Goal: Task Accomplishment & Management: Manage account settings

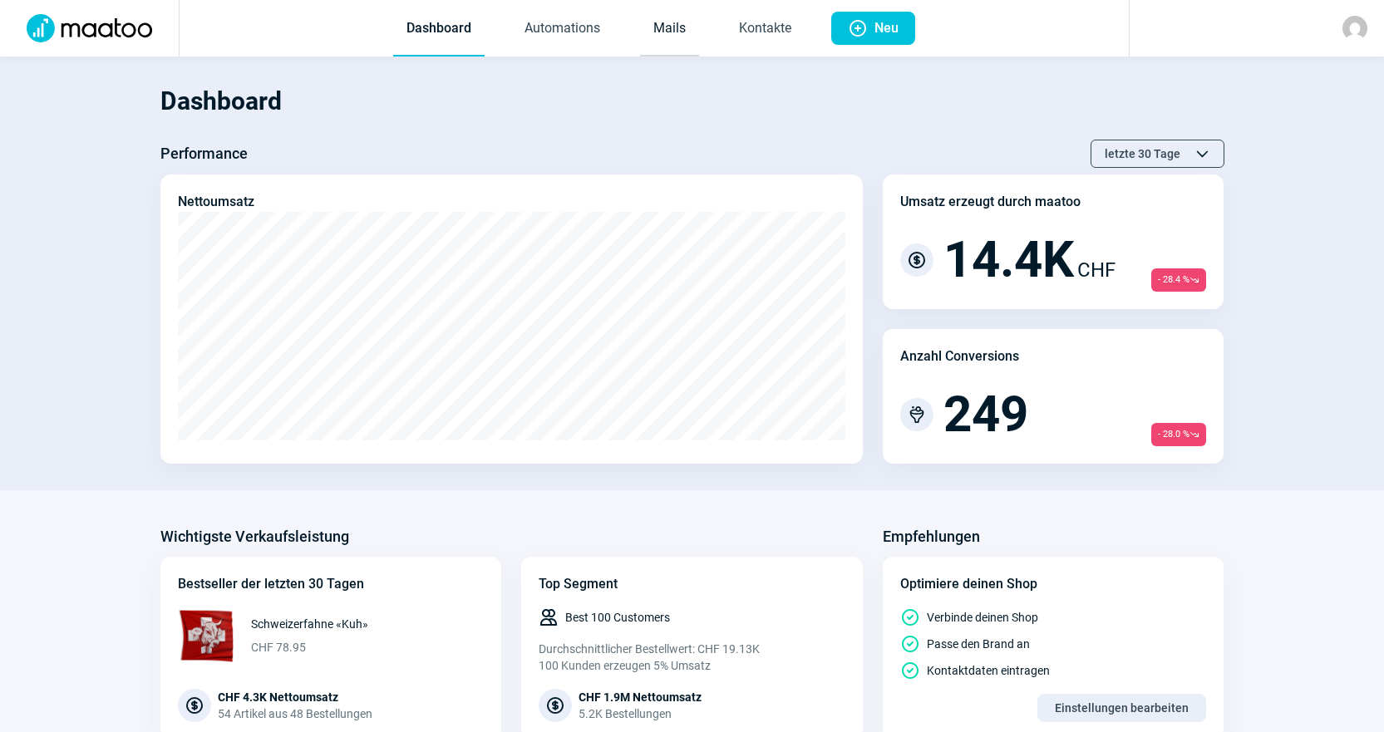
click at [690, 37] on link "Mails" at bounding box center [669, 29] width 59 height 55
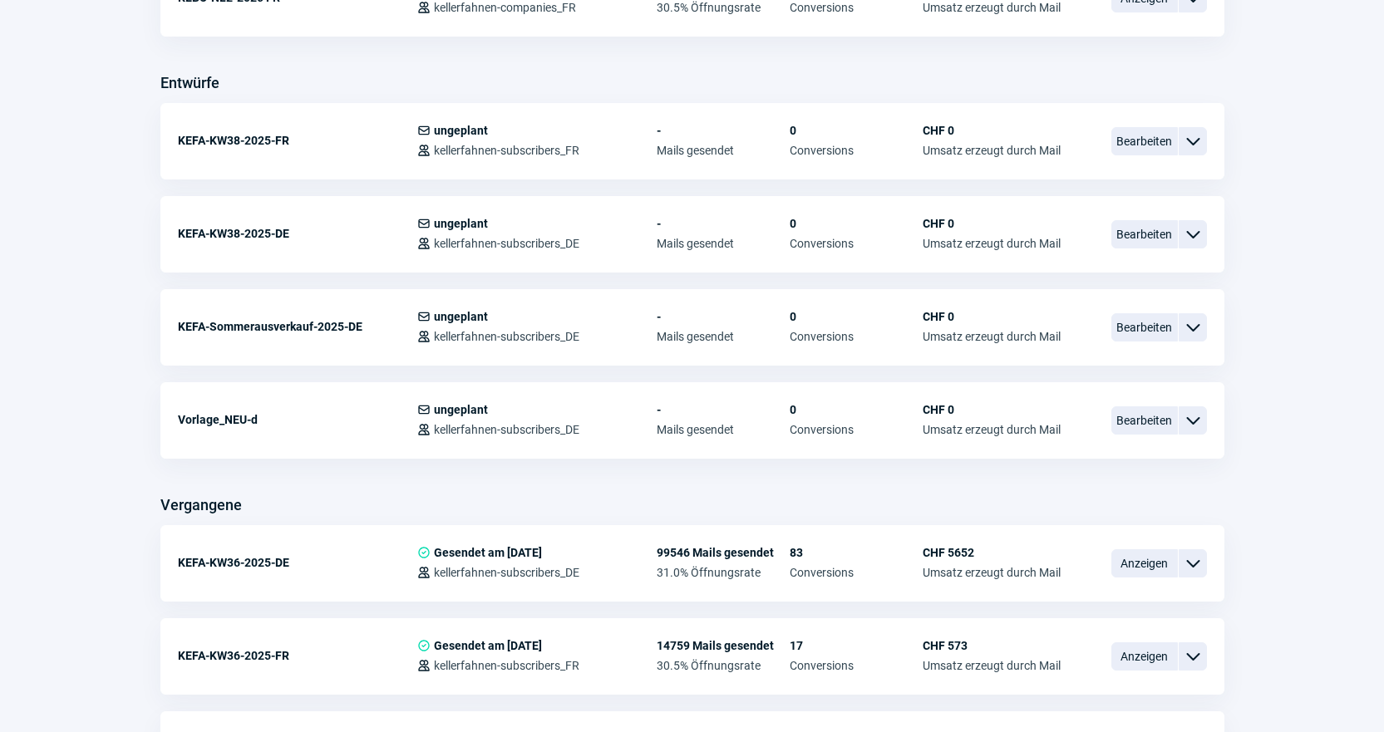
scroll to position [665, 0]
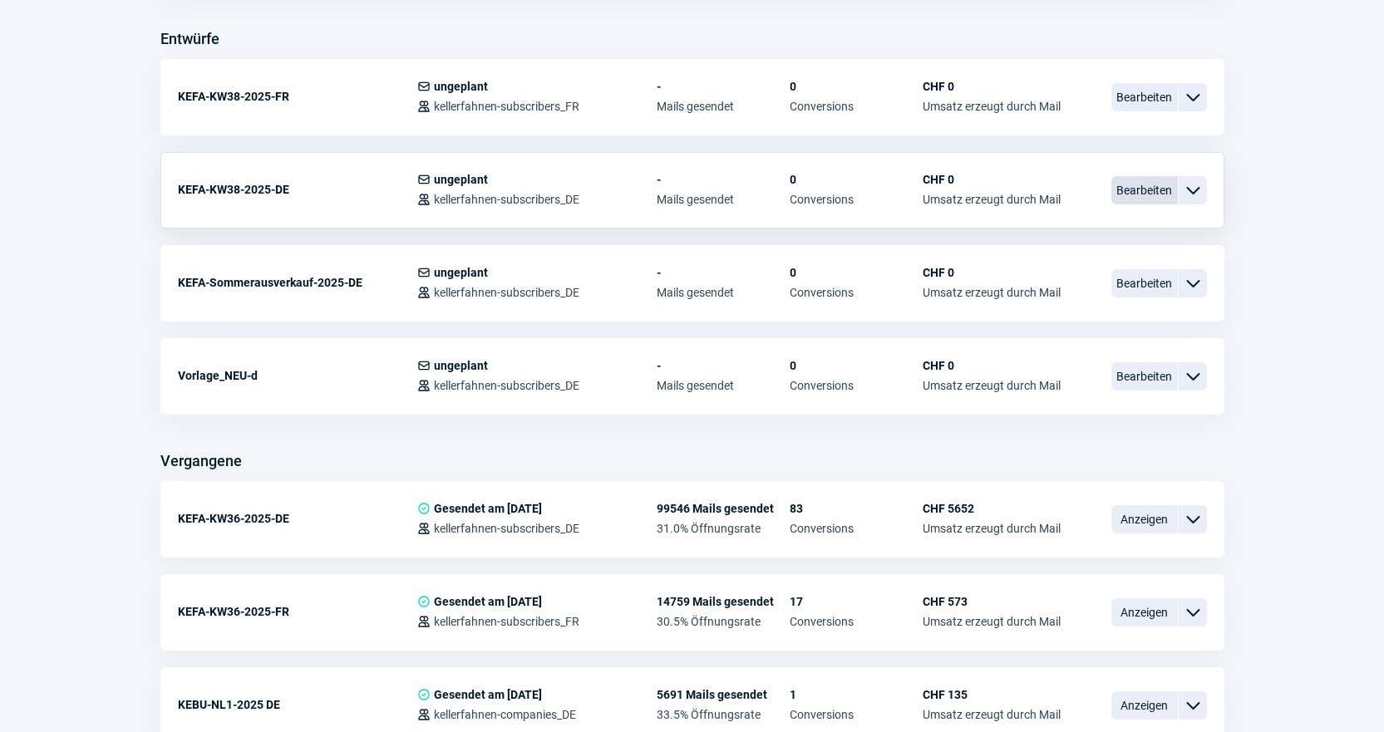
click at [1151, 199] on span "Bearbeiten" at bounding box center [1145, 190] width 67 height 28
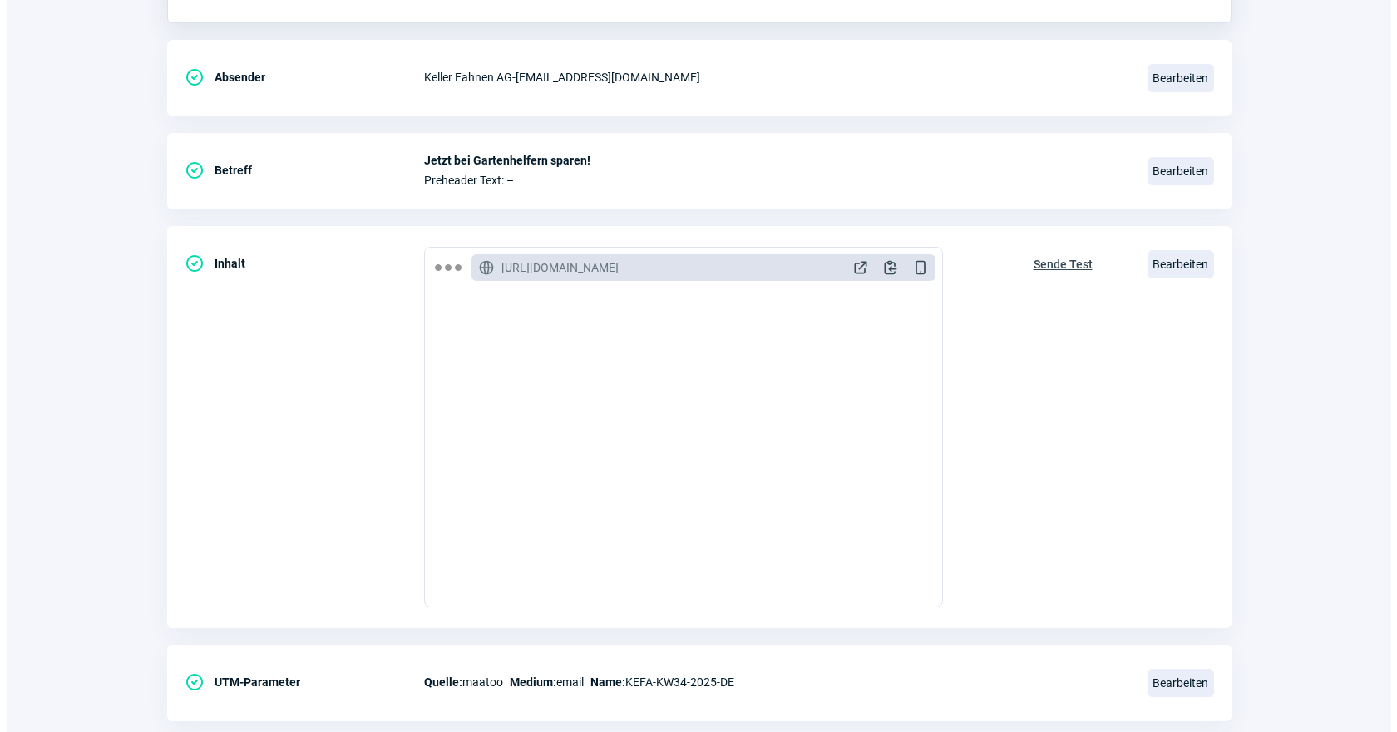
scroll to position [333, 0]
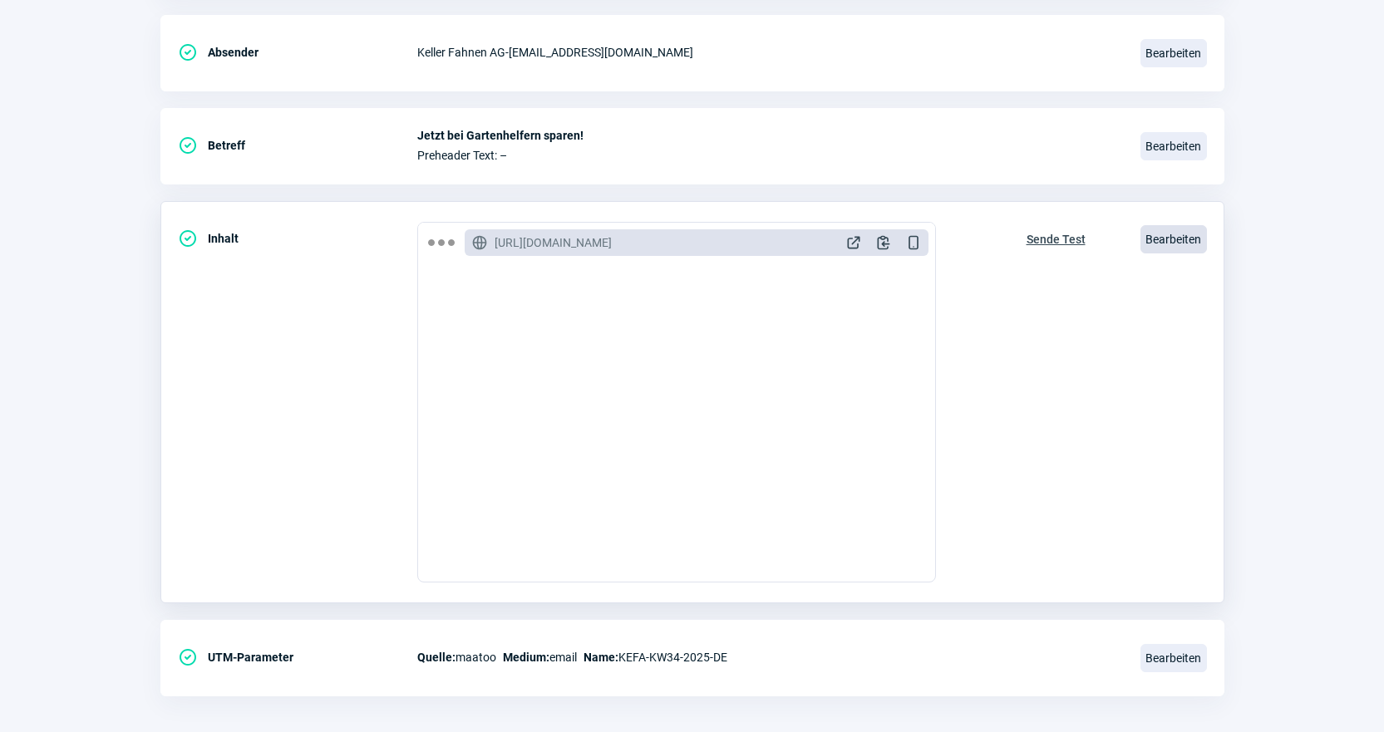
click at [1175, 246] on span "Bearbeiten" at bounding box center [1174, 239] width 67 height 28
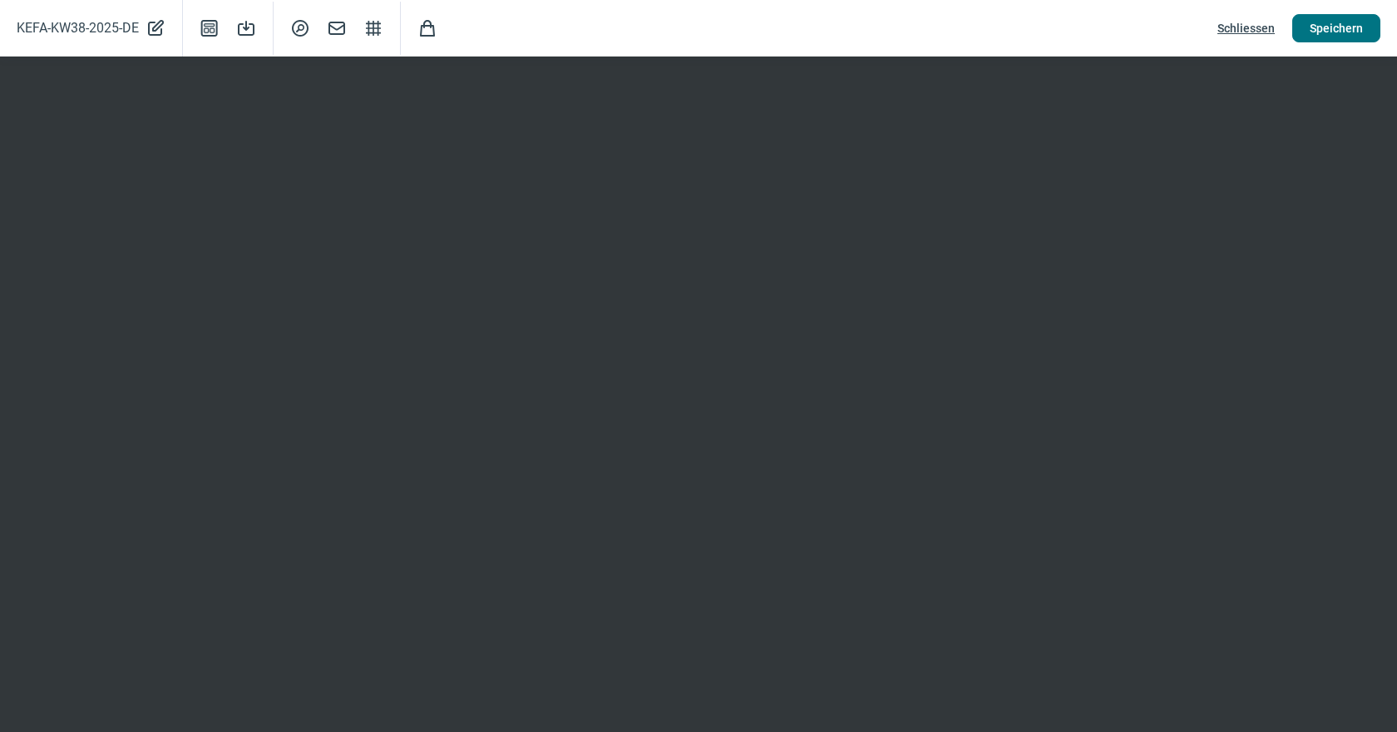
click at [1361, 22] on span "Speichern" at bounding box center [1335, 28] width 53 height 27
click at [1353, 22] on span "Speichern" at bounding box center [1335, 28] width 53 height 27
click at [1232, 22] on span "Schliessen" at bounding box center [1245, 28] width 57 height 27
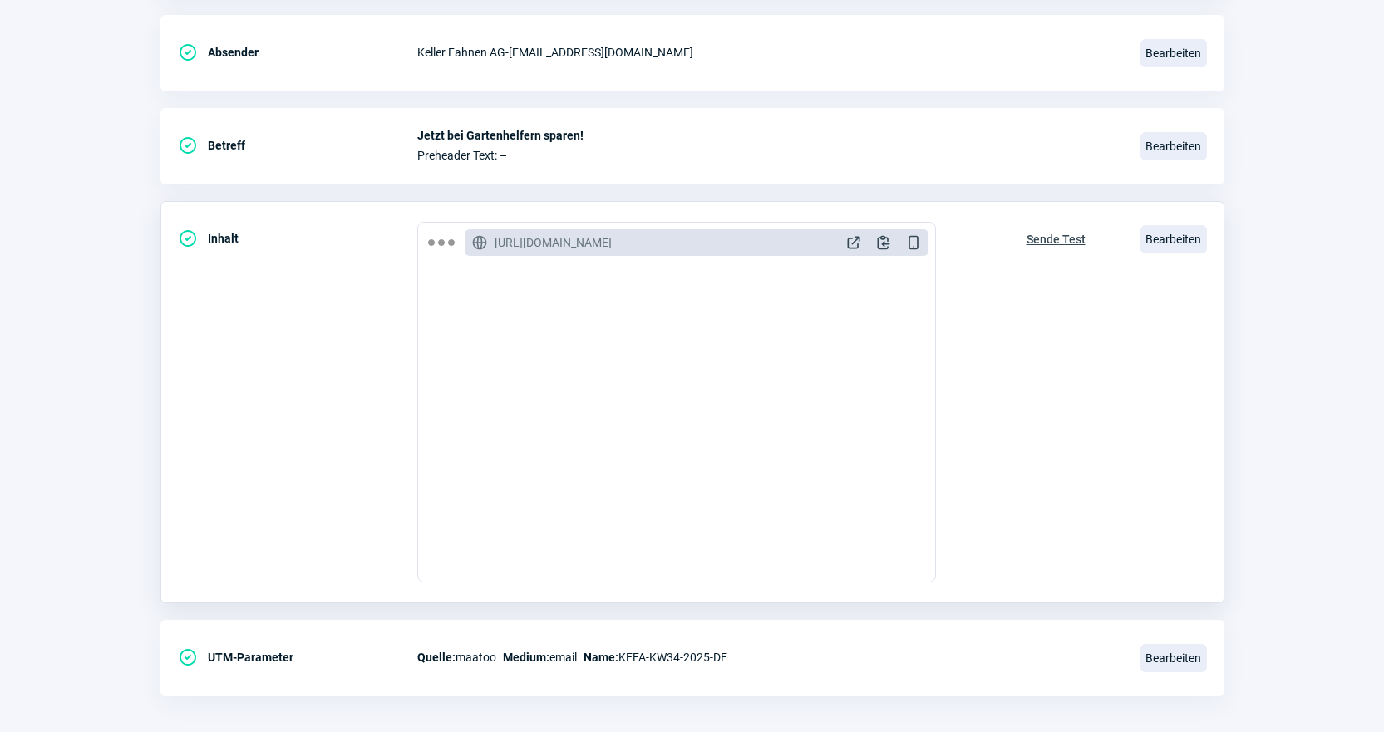
click at [1072, 233] on span "Sende Test" at bounding box center [1056, 239] width 59 height 27
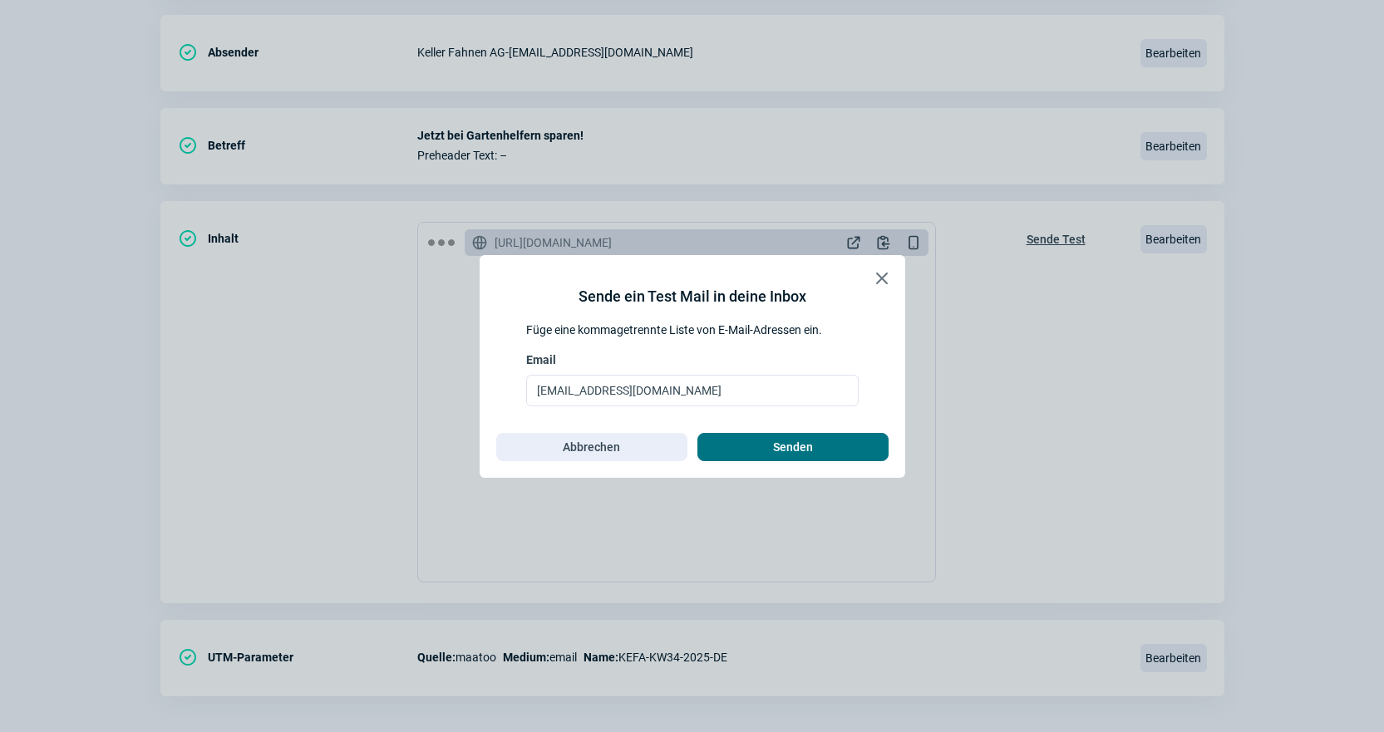
click at [819, 443] on span "Senden" at bounding box center [793, 447] width 156 height 27
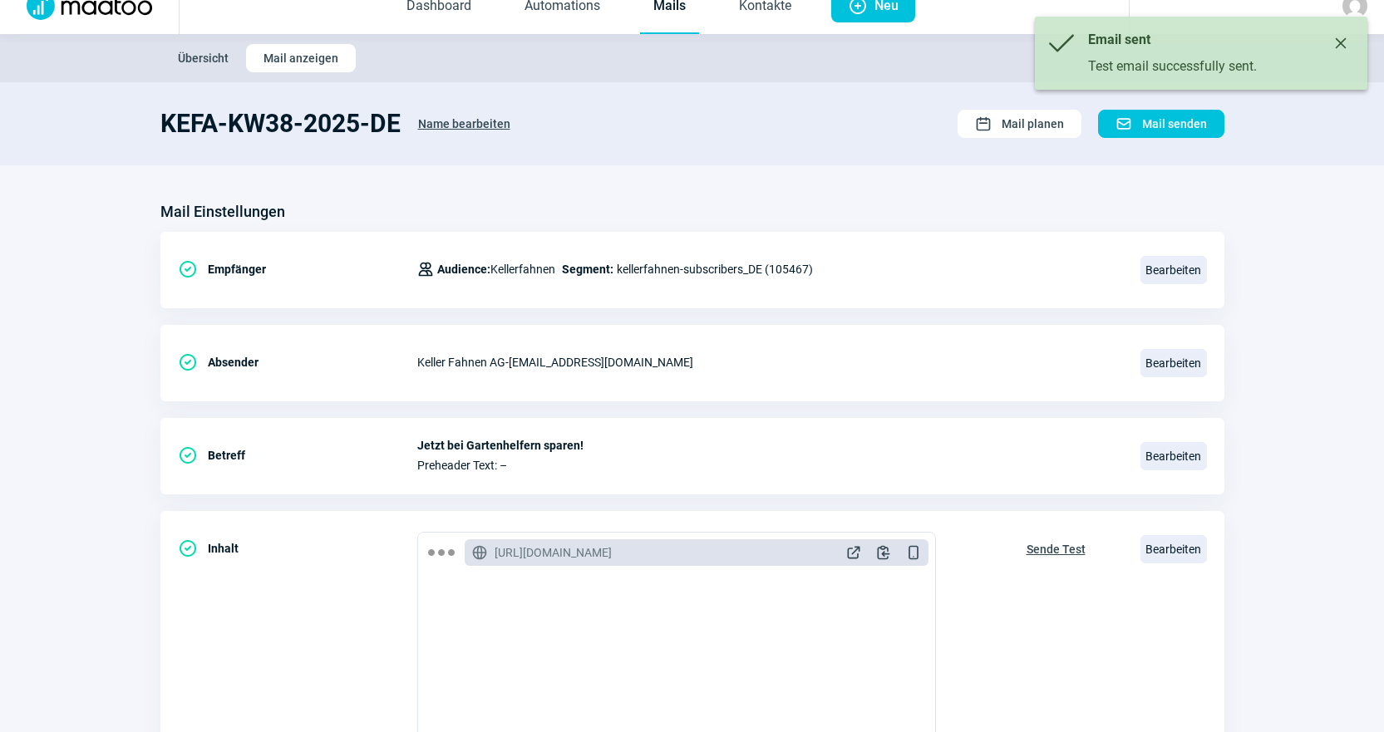
scroll to position [0, 0]
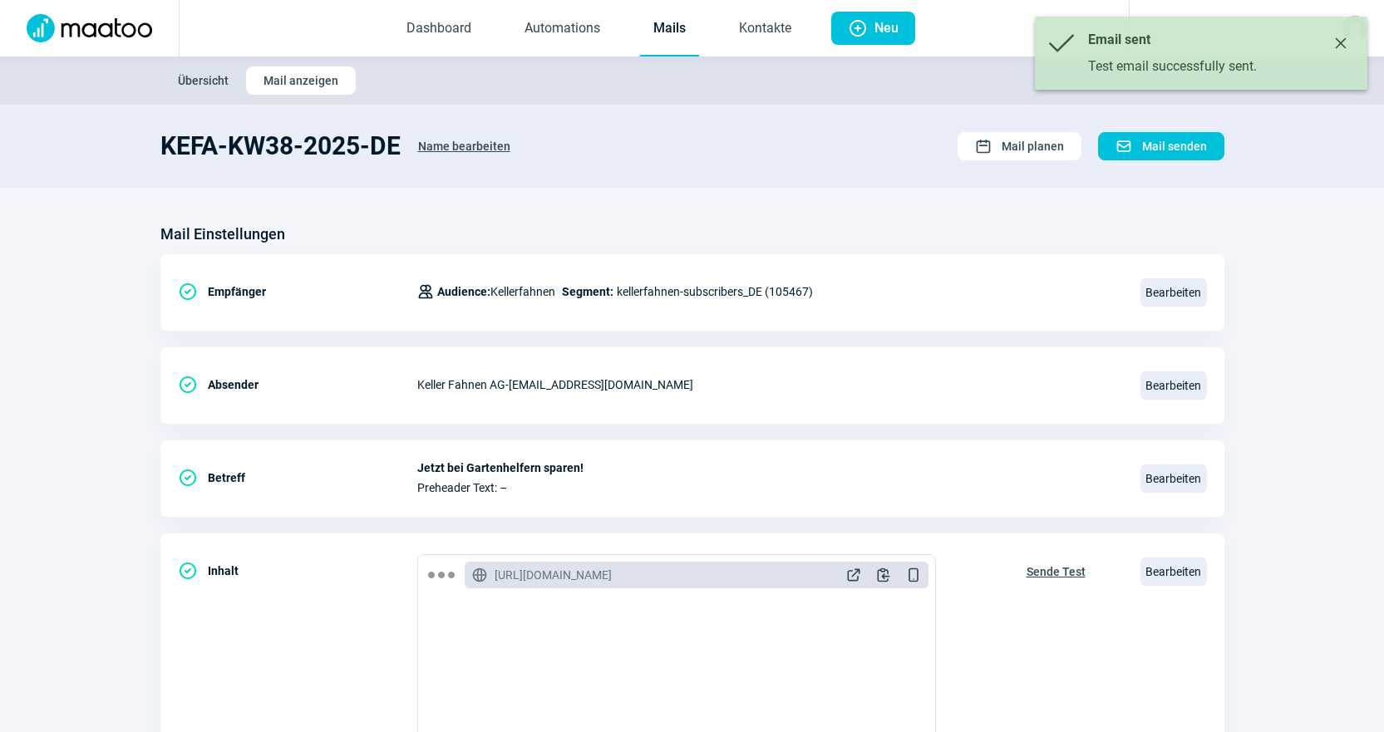
click at [654, 30] on link "Mails" at bounding box center [669, 29] width 59 height 55
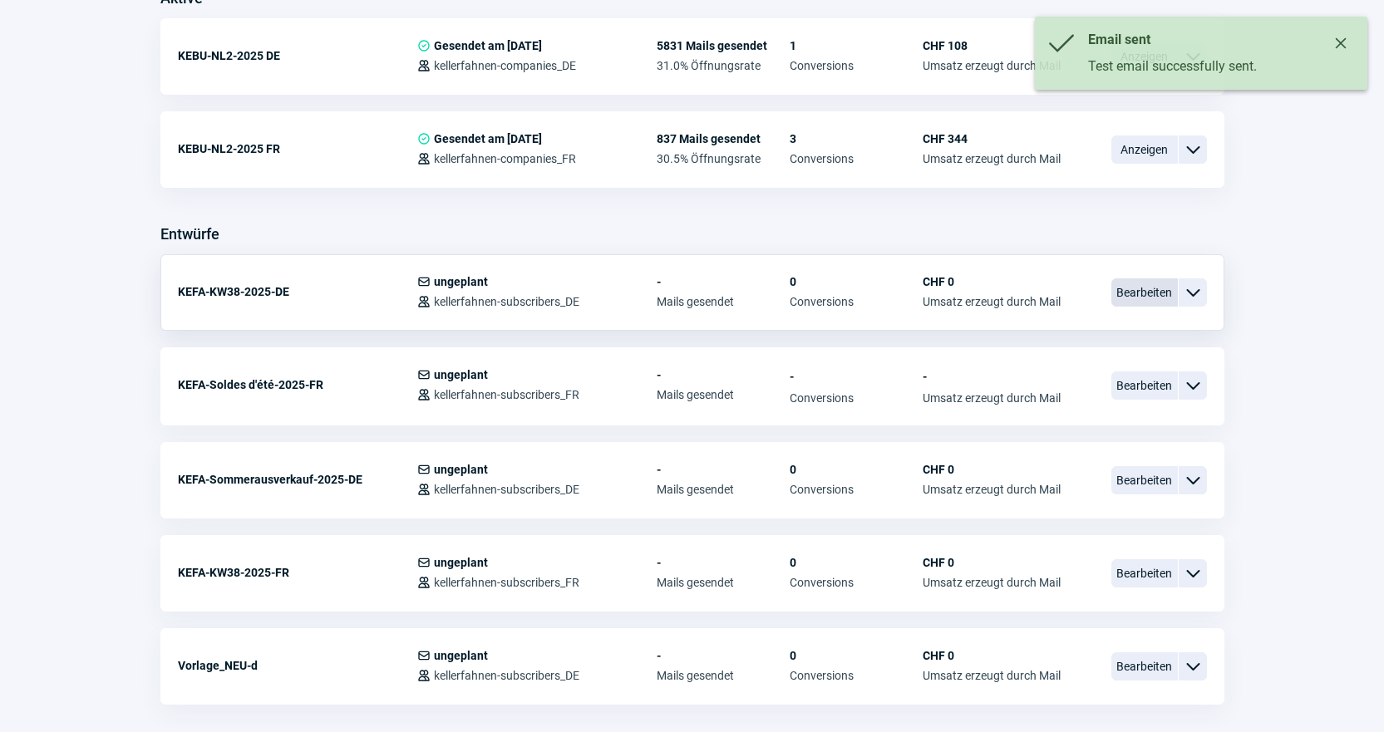
scroll to position [499, 0]
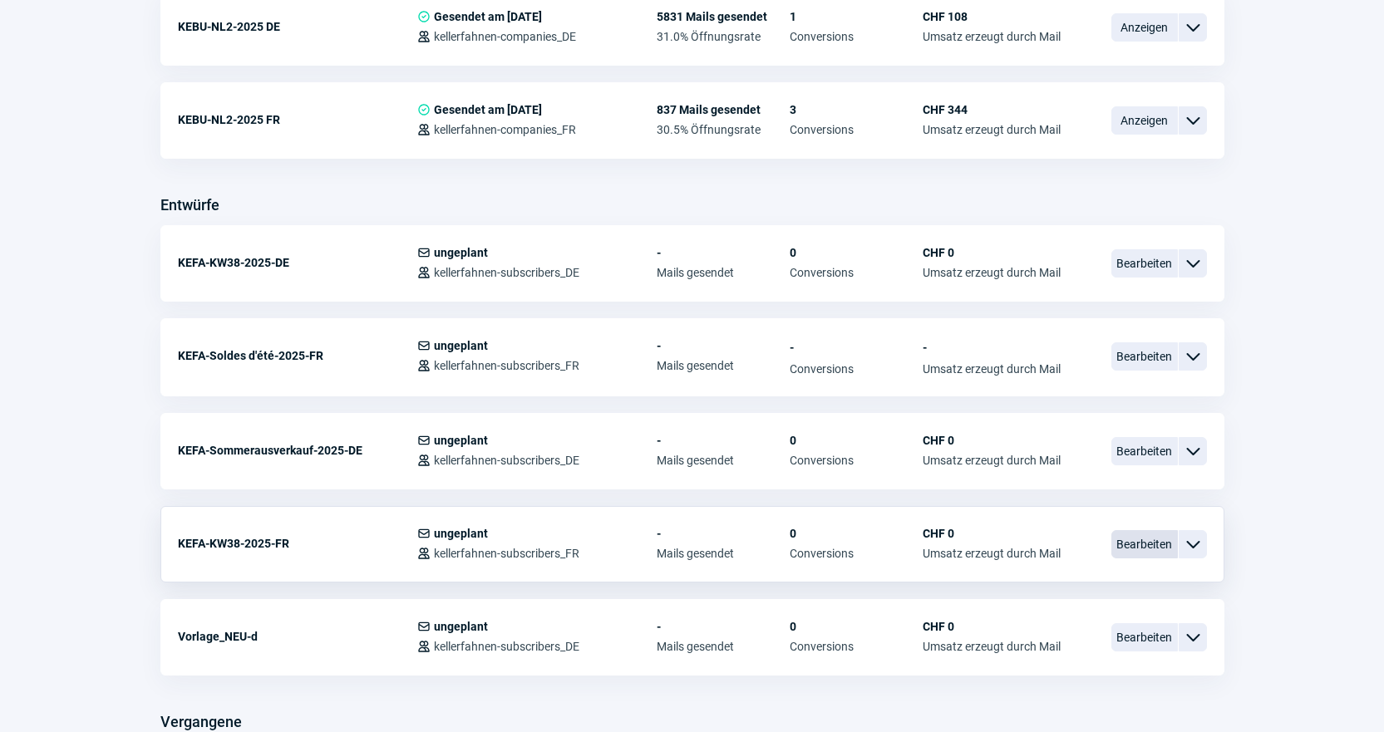
click at [1131, 554] on span "Bearbeiten" at bounding box center [1145, 544] width 67 height 28
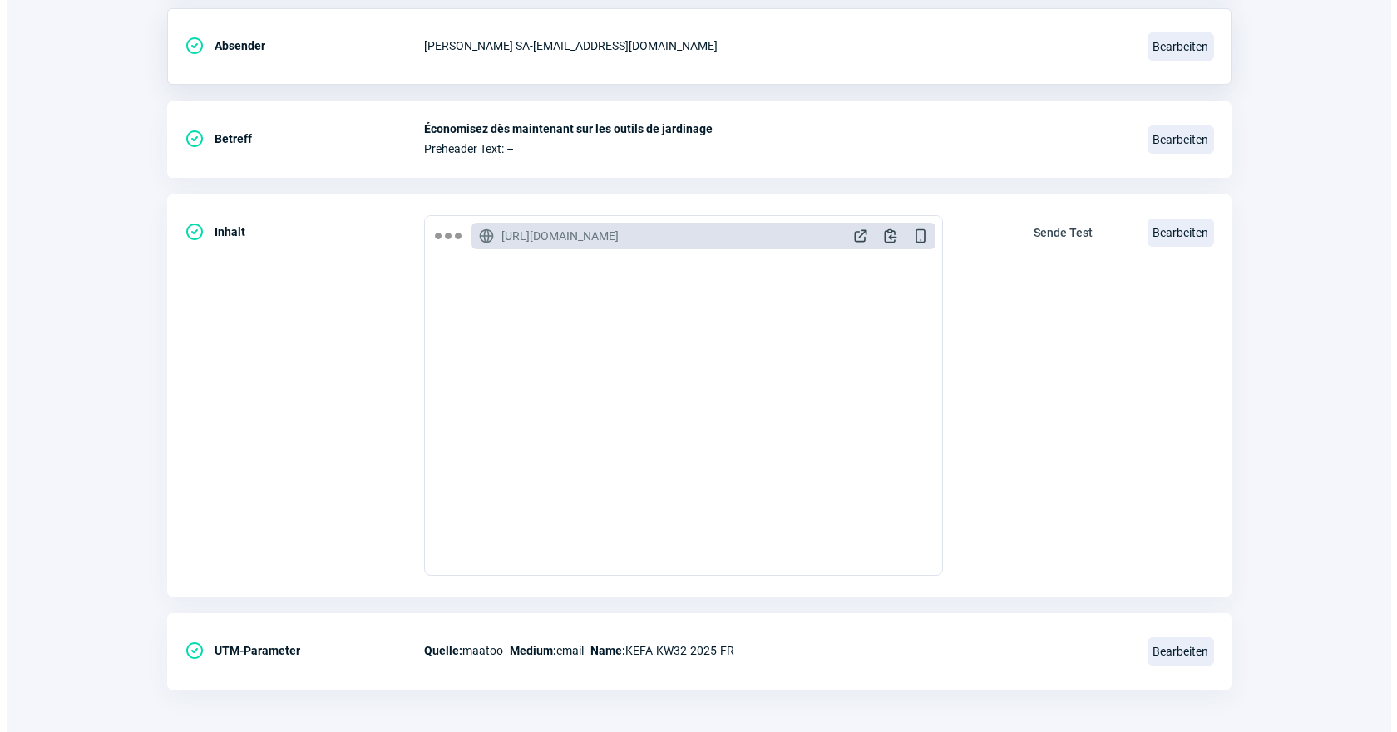
scroll to position [347, 0]
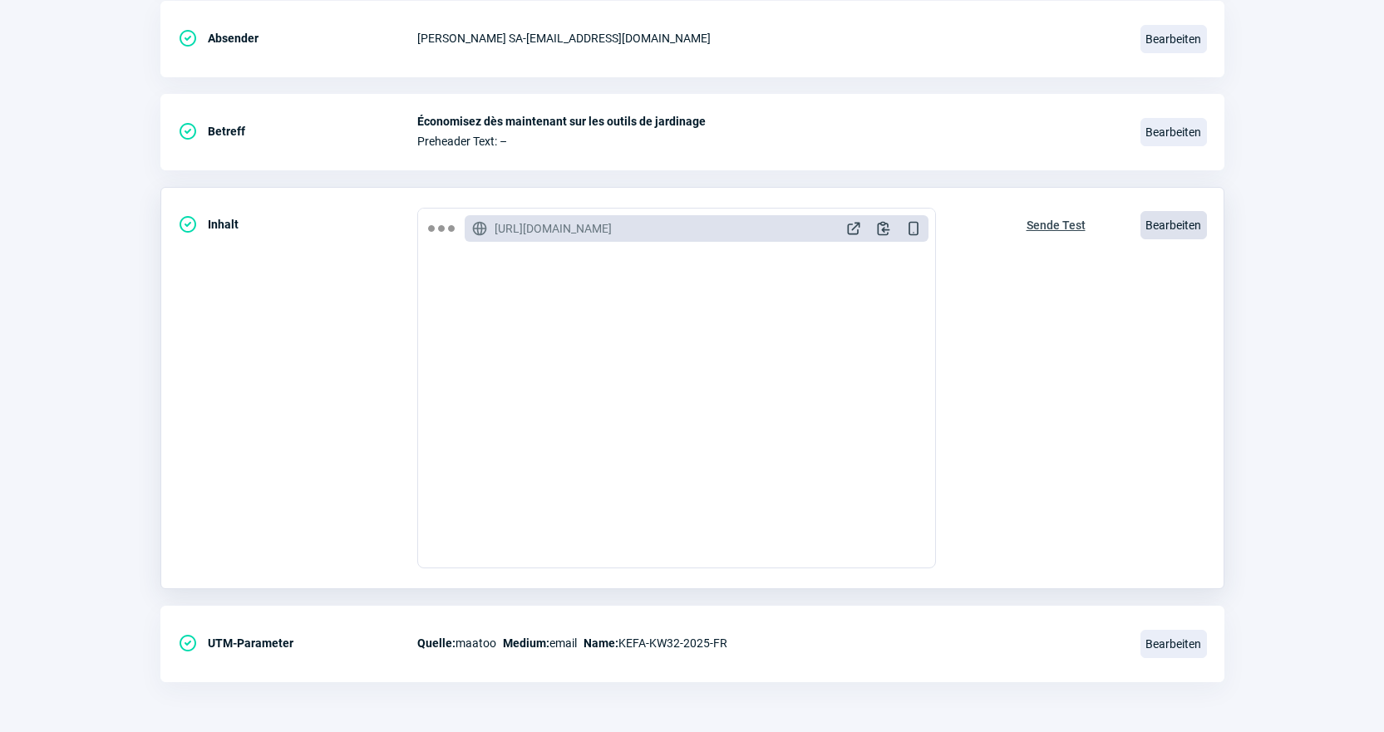
click at [1171, 219] on span "Bearbeiten" at bounding box center [1174, 225] width 67 height 28
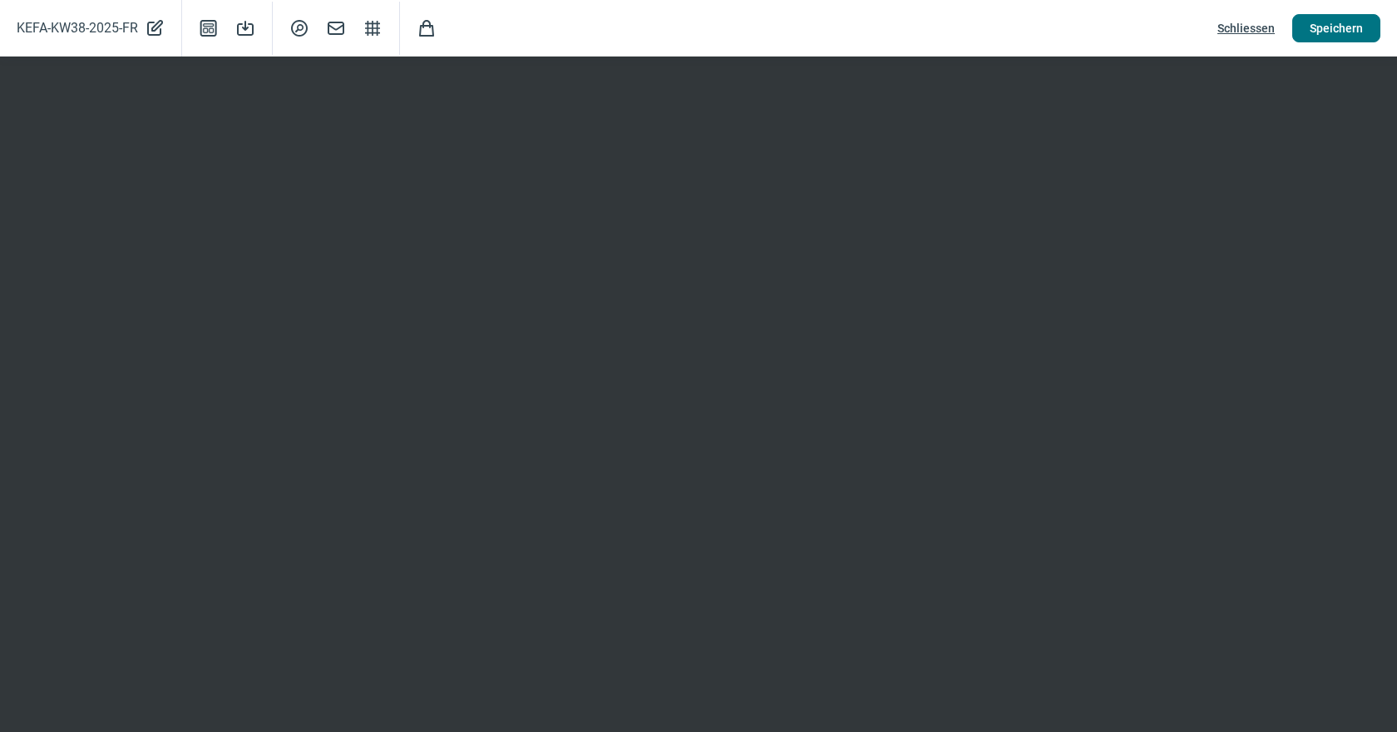
click at [1358, 25] on span "Speichern" at bounding box center [1335, 28] width 53 height 27
click at [1250, 29] on span "Schliessen" at bounding box center [1245, 28] width 57 height 27
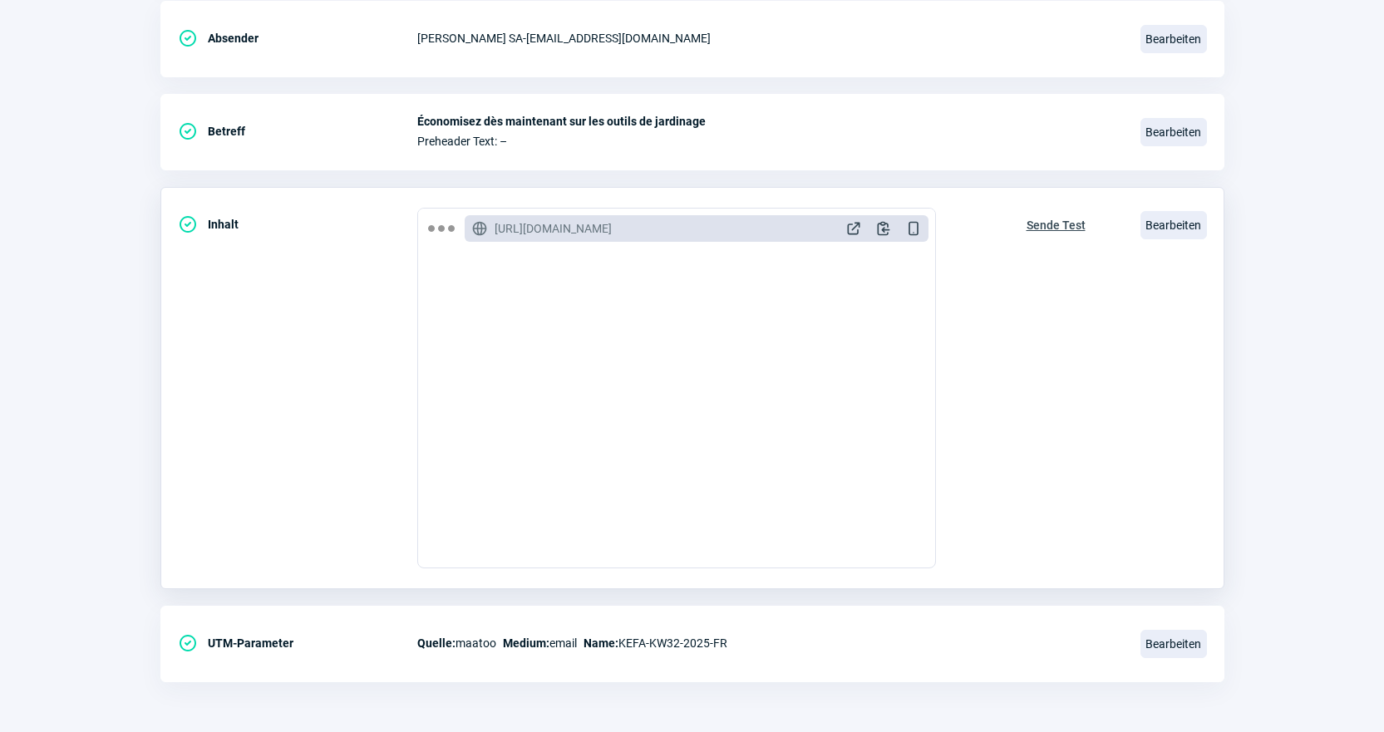
click at [1065, 224] on span "Sende Test" at bounding box center [1056, 225] width 59 height 27
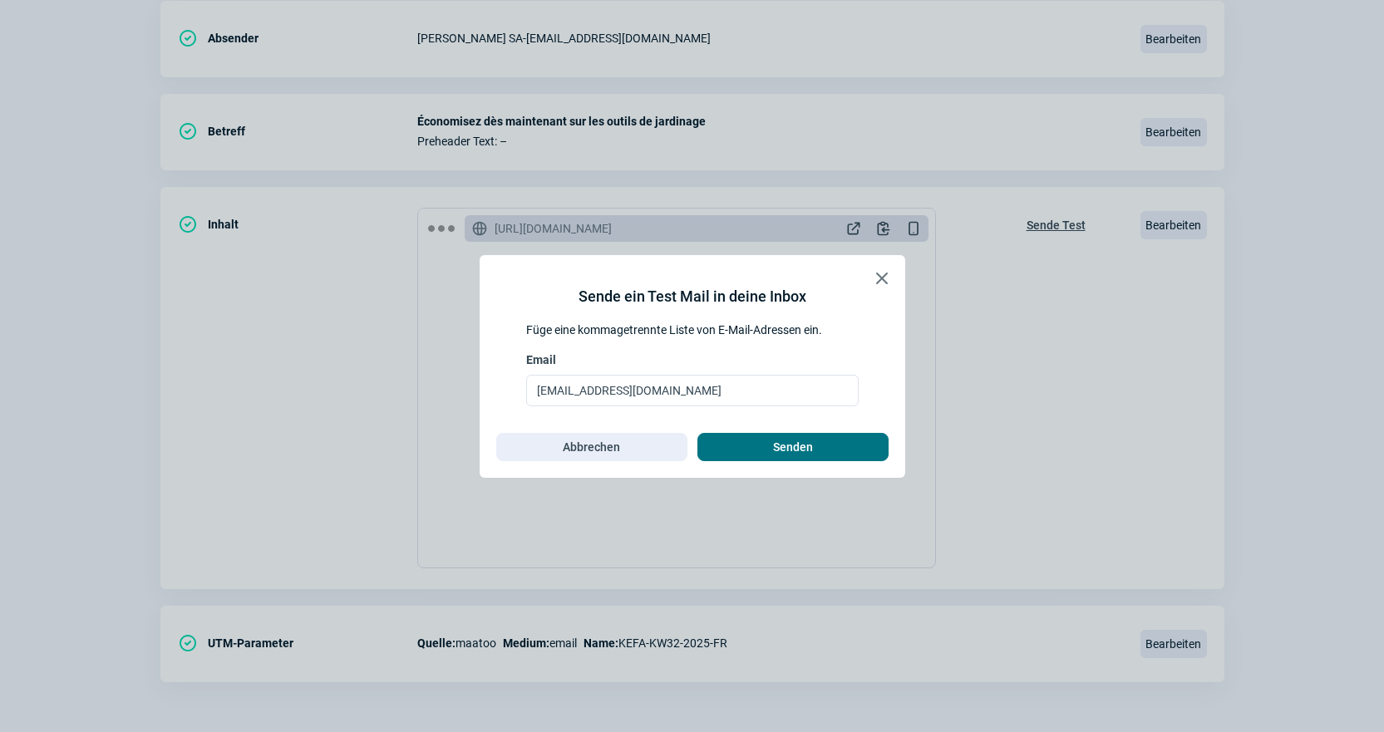
click at [804, 455] on span "Senden" at bounding box center [793, 447] width 40 height 27
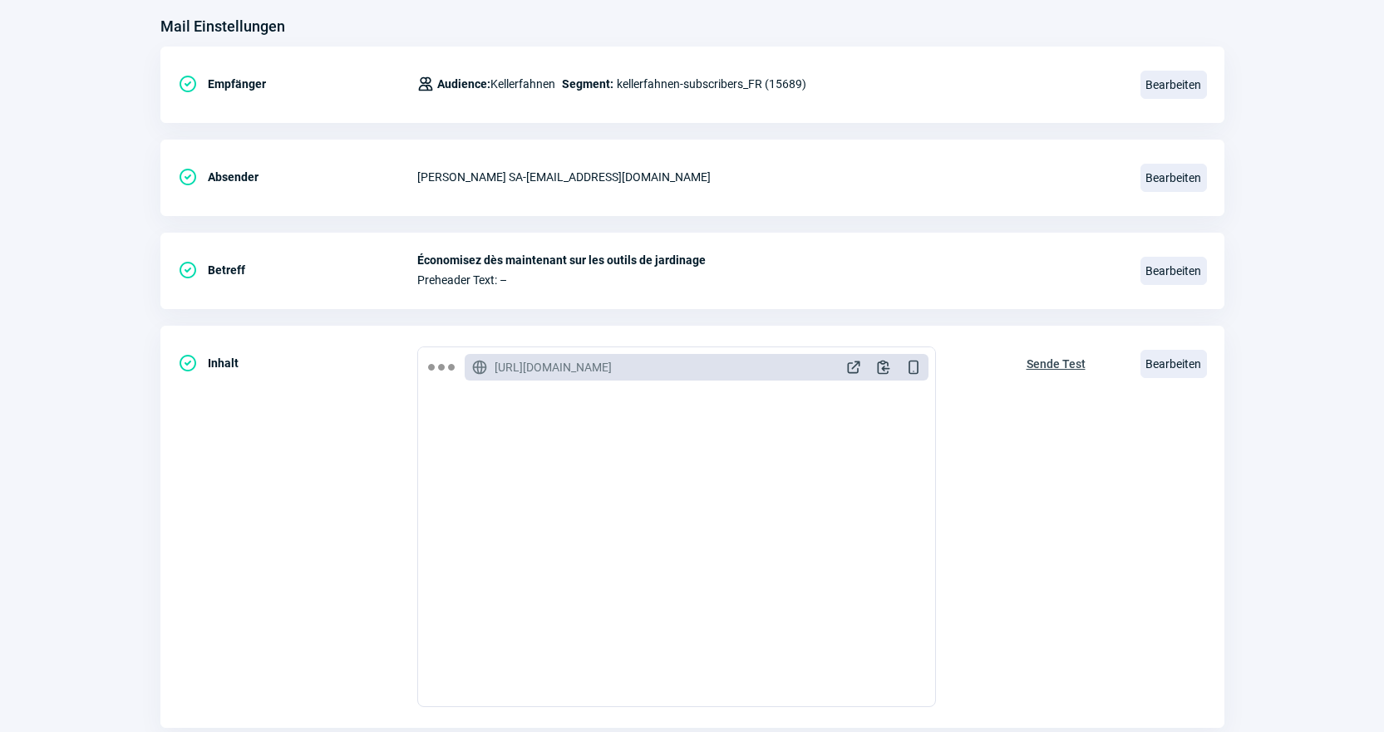
scroll to position [0, 0]
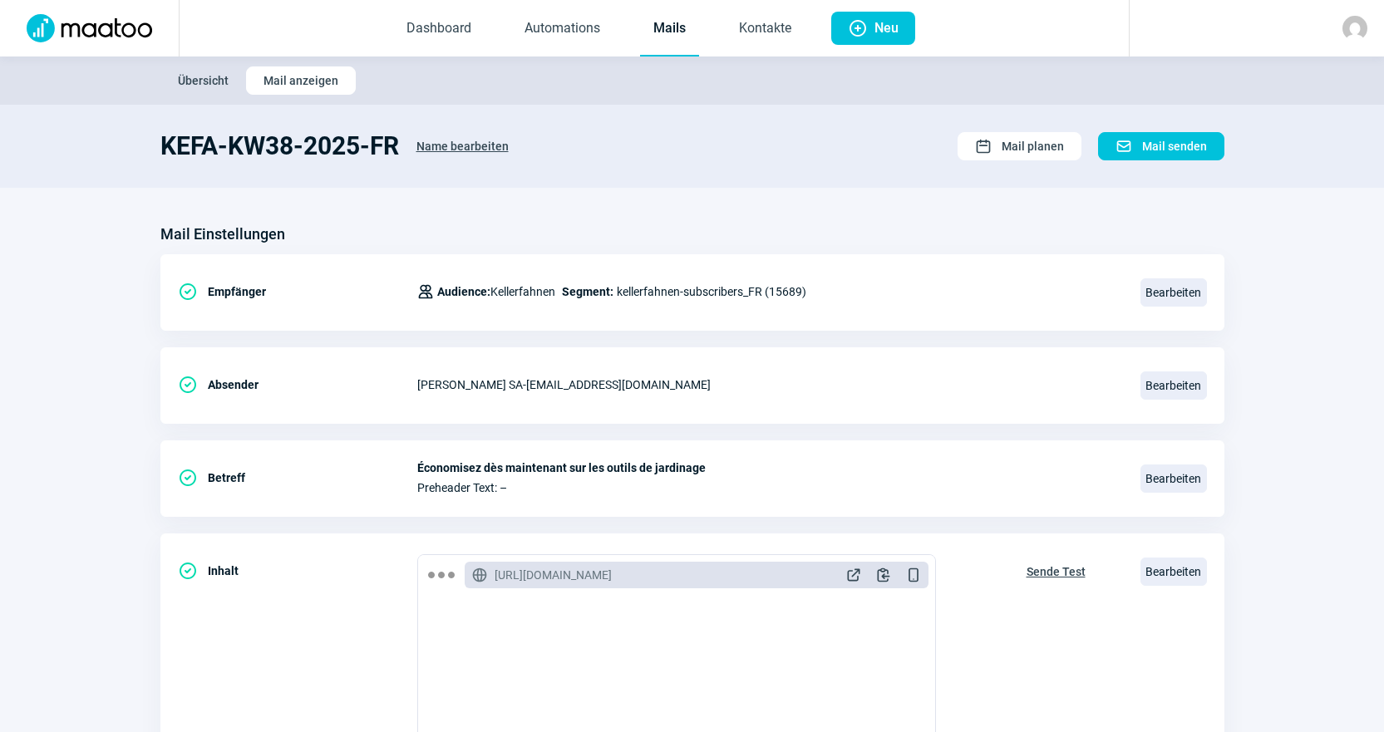
click at [655, 27] on link "Mails" at bounding box center [669, 29] width 59 height 55
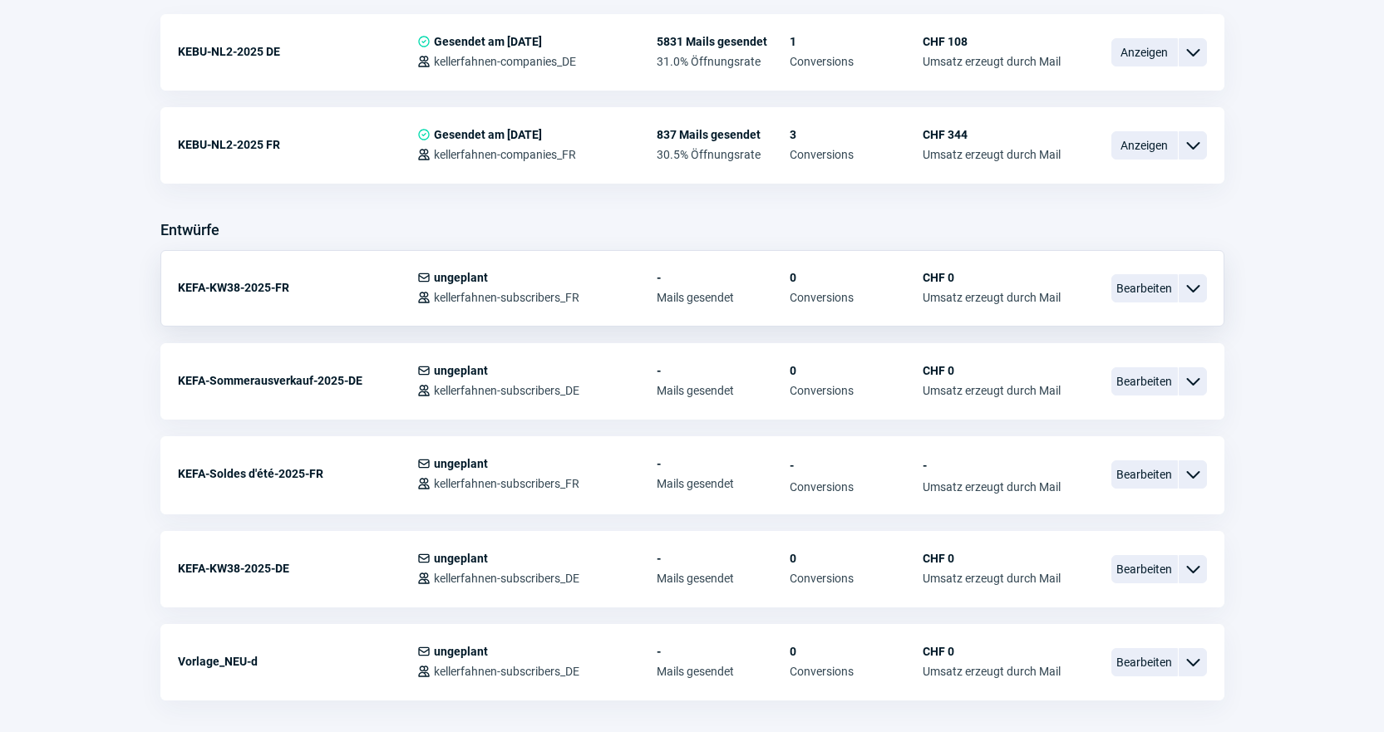
scroll to position [499, 0]
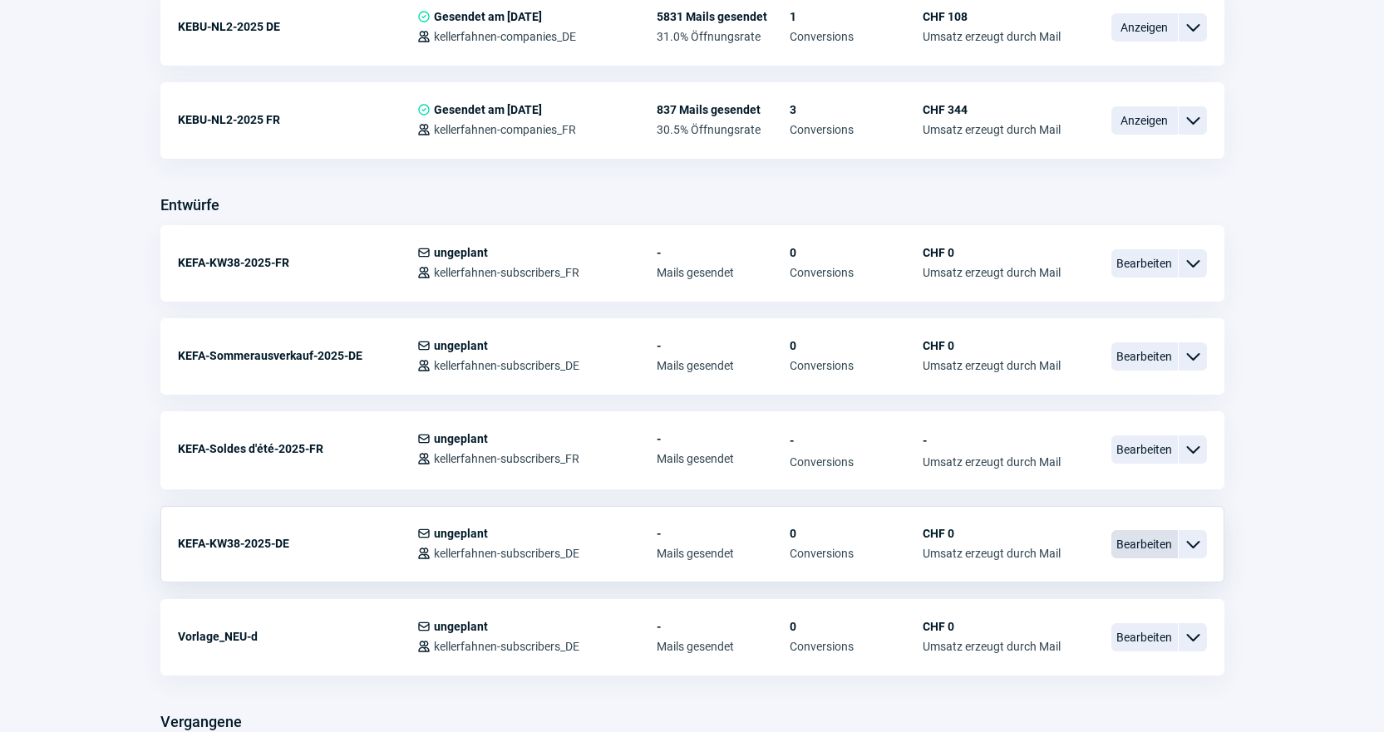
click at [1148, 542] on span "Bearbeiten" at bounding box center [1145, 544] width 67 height 28
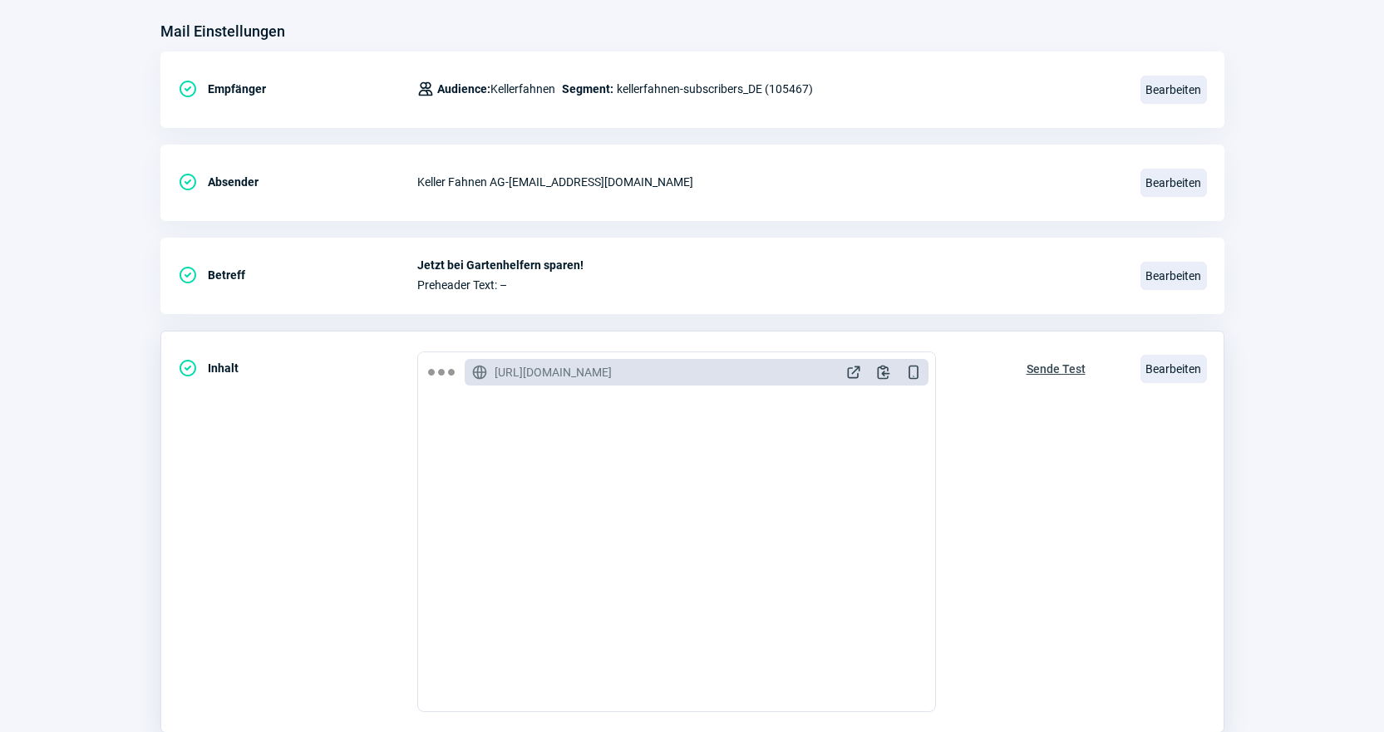
scroll to position [333, 0]
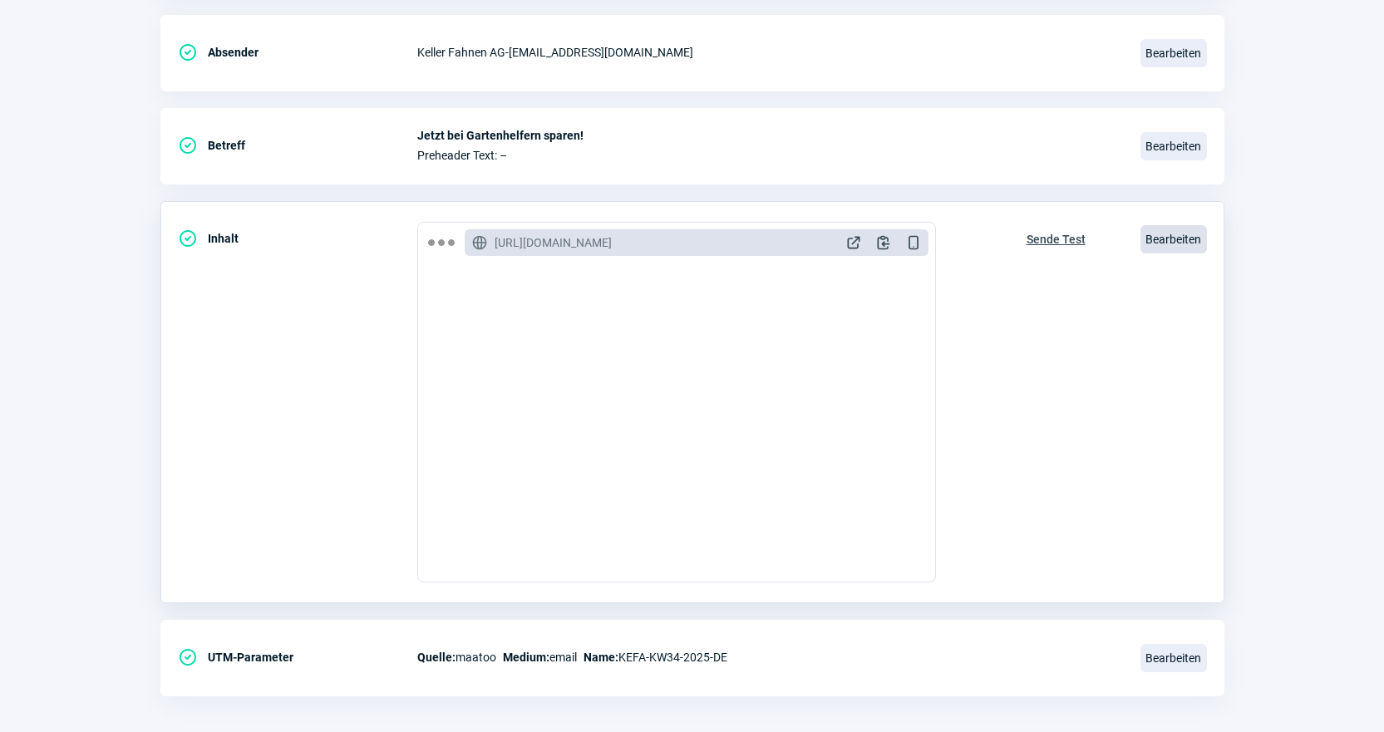
click at [1182, 226] on span "Bearbeiten" at bounding box center [1174, 239] width 67 height 28
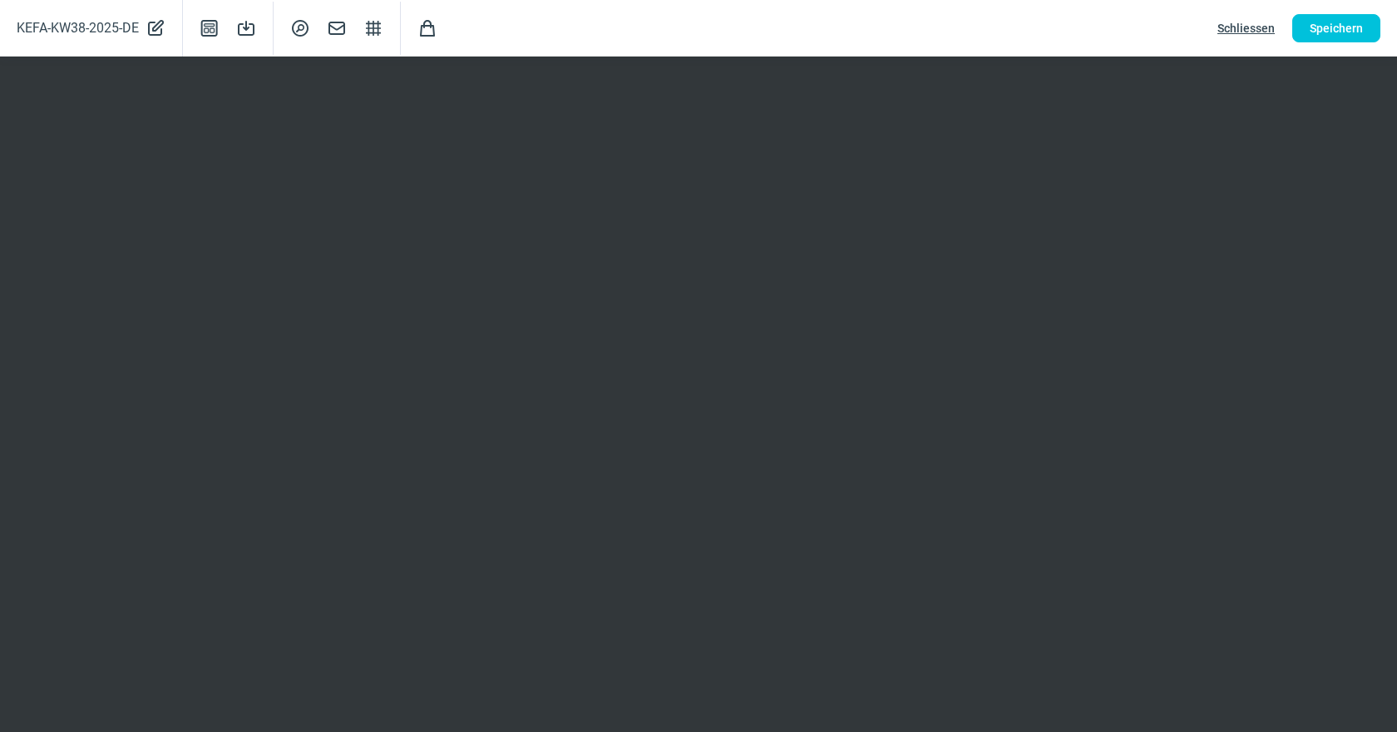
click at [1259, 27] on span "Schliessen" at bounding box center [1245, 28] width 57 height 27
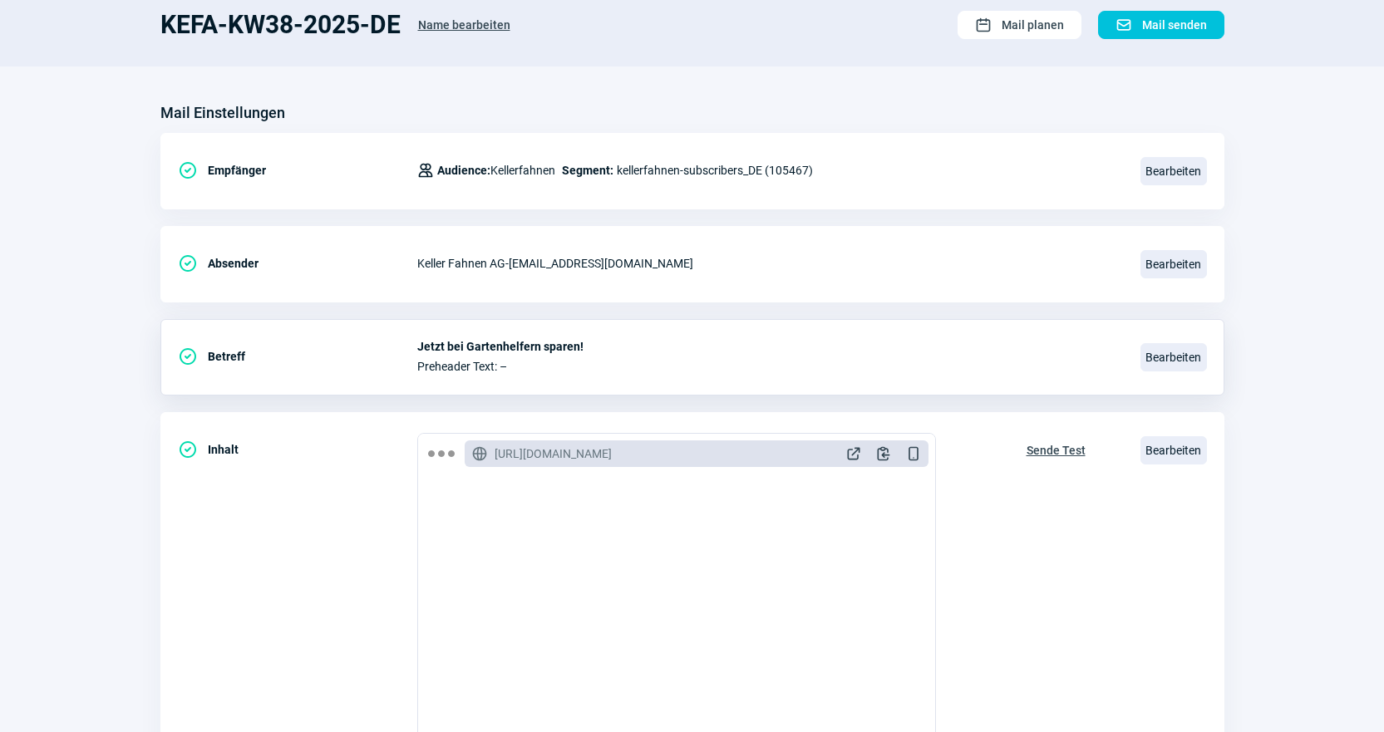
scroll to position [0, 0]
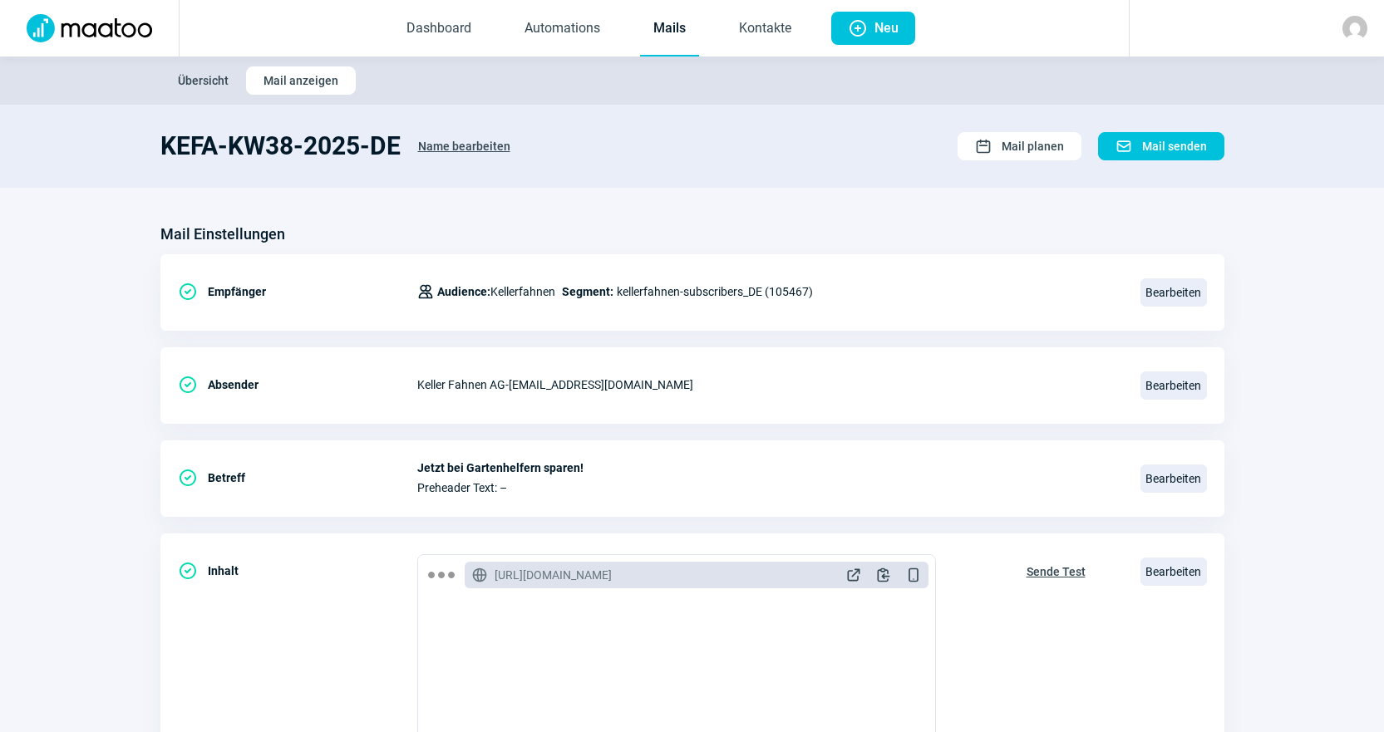
click at [675, 12] on link "Mails" at bounding box center [669, 29] width 59 height 55
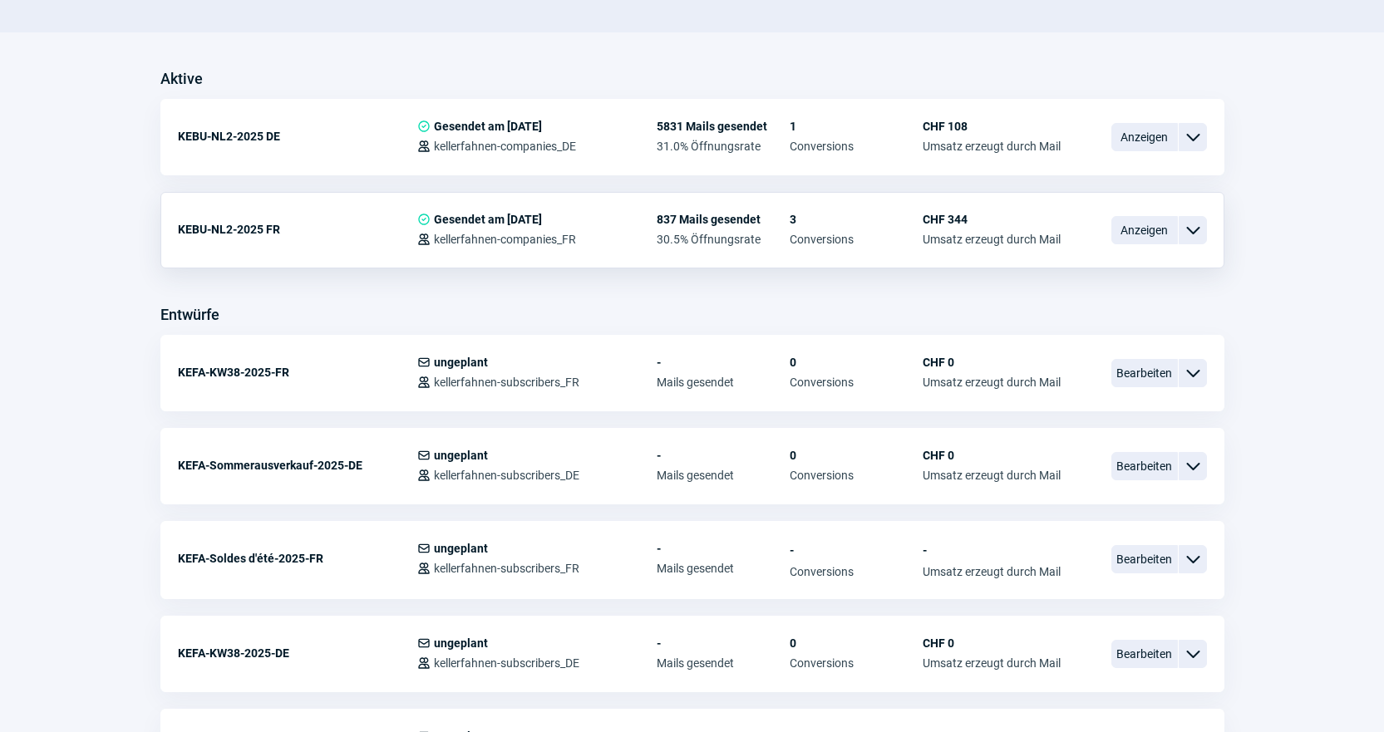
scroll to position [416, 0]
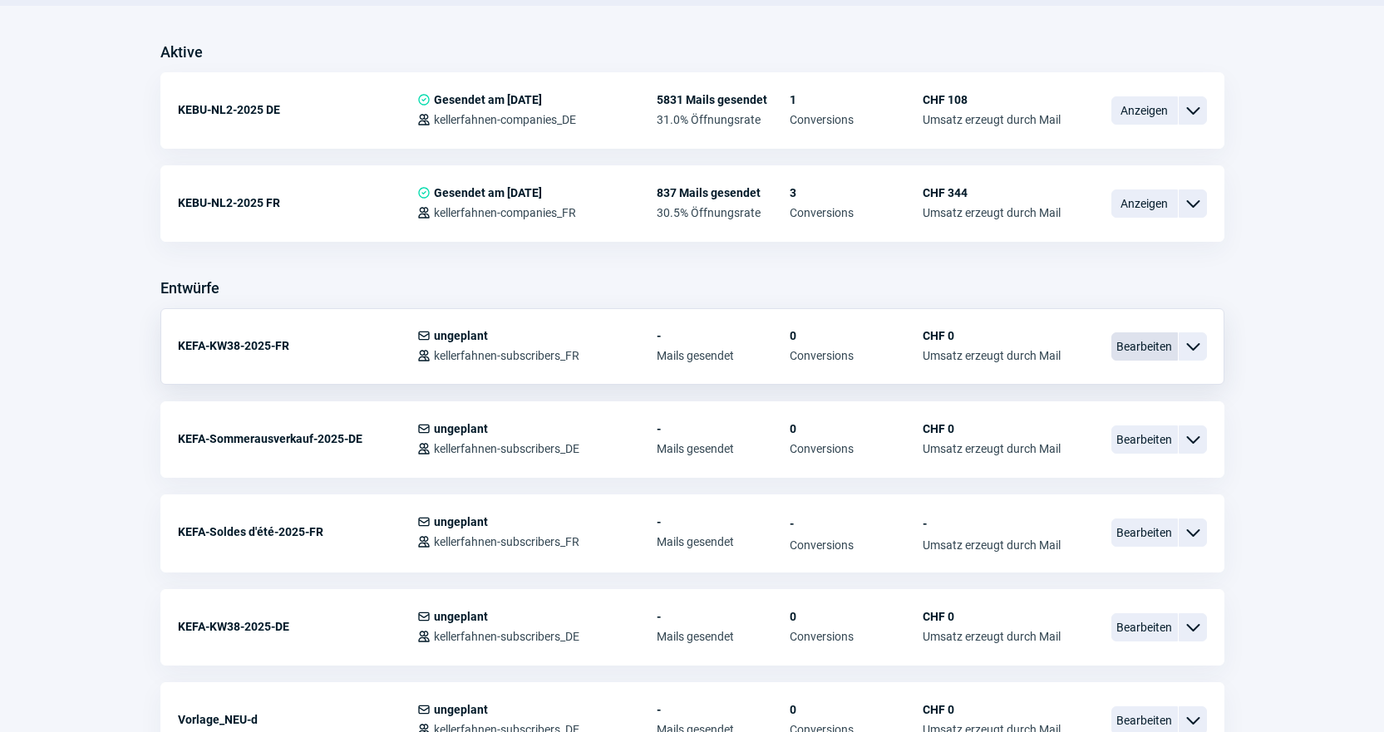
click at [1137, 348] on span "Bearbeiten" at bounding box center [1145, 347] width 67 height 28
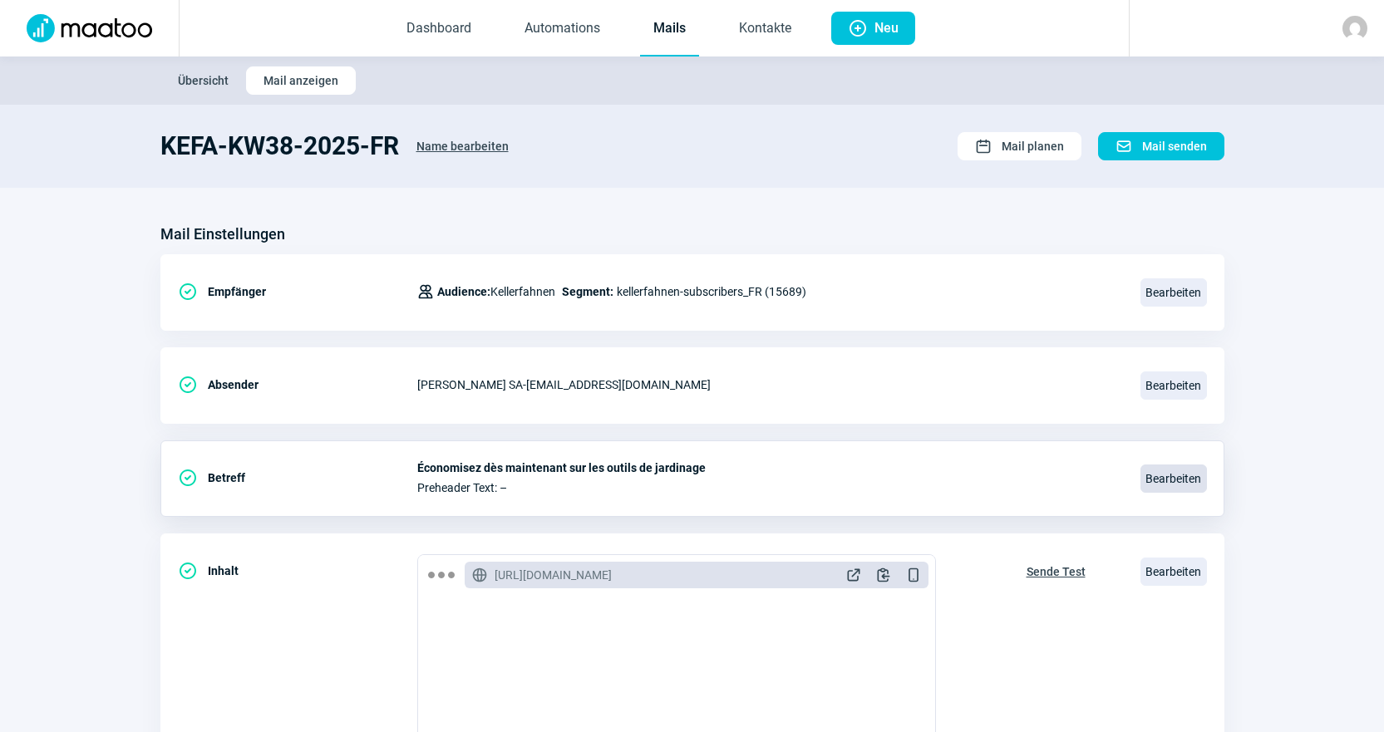
click at [1166, 471] on span "Bearbeiten" at bounding box center [1174, 479] width 67 height 28
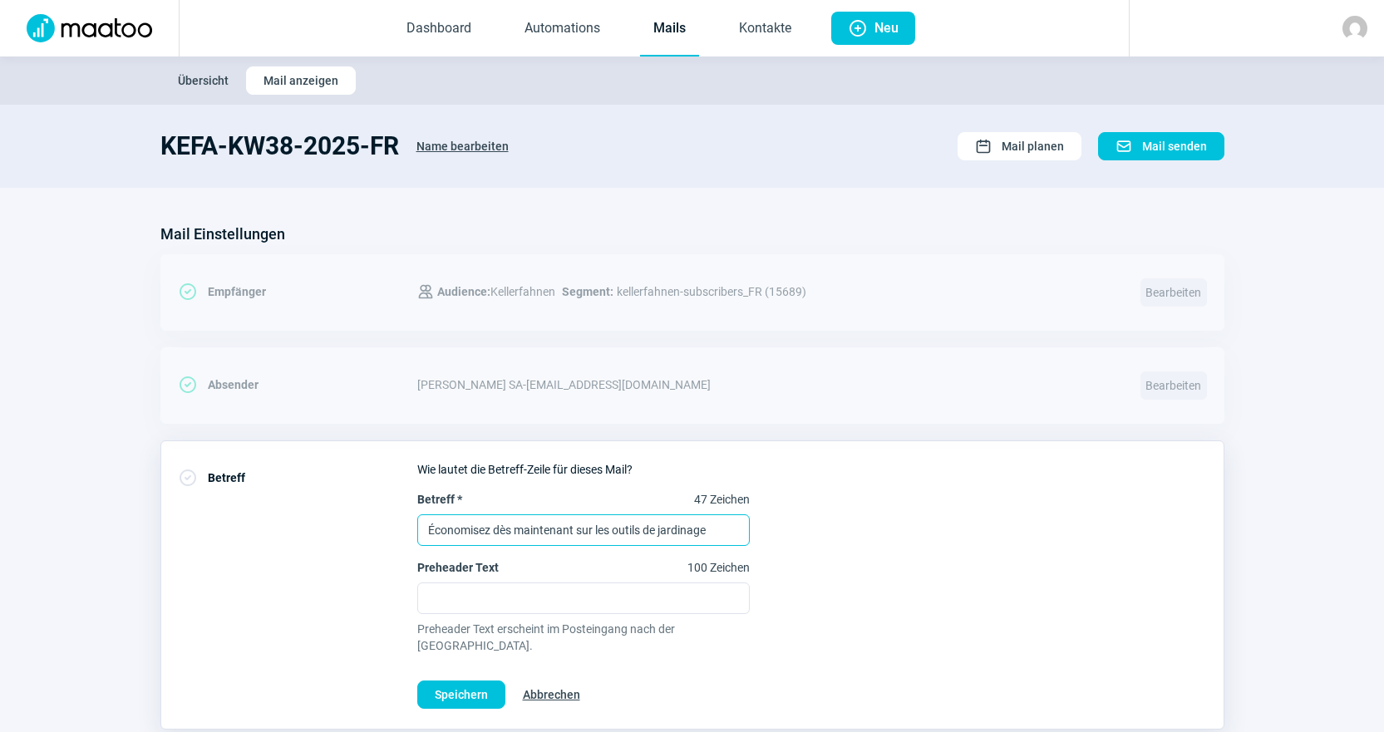
drag, startPoint x: 730, startPoint y: 528, endPoint x: 119, endPoint y: 465, distance: 614.3
click at [119, 465] on section "Mail Einstellungen CheckCircle icon Empfänger Users icon Audience: Kellerfahnen…" at bounding box center [692, 740] width 1384 height 1104
paste input "L’ordre en toute simplicité ! – des outils de jardin pratiques"
type input "L’ordre en toute simplicité ! – des outils de jardin pratiques"
drag, startPoint x: 489, startPoint y: 683, endPoint x: 722, endPoint y: 668, distance: 234.1
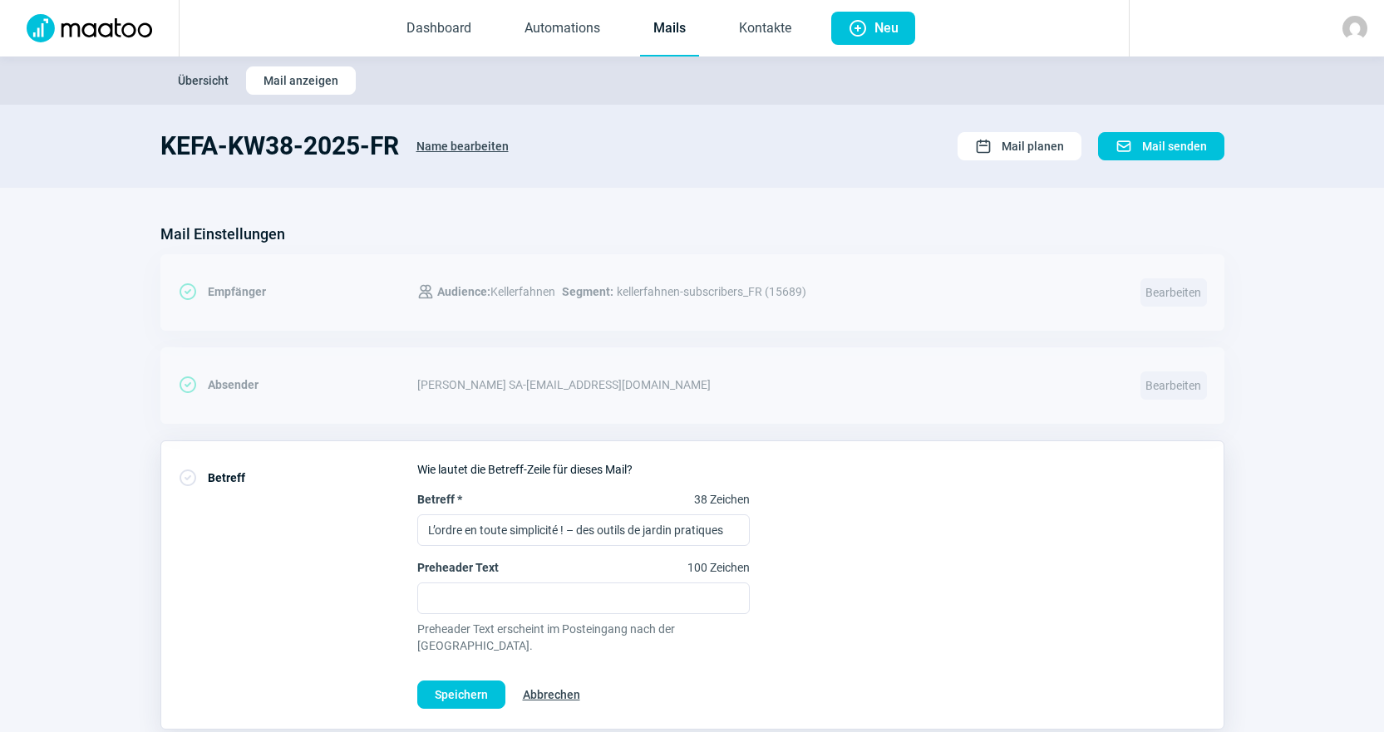
click at [722, 681] on div "Speichern Abbrechen" at bounding box center [812, 695] width 790 height 28
click at [574, 682] on span "Abbrechen" at bounding box center [551, 695] width 57 height 27
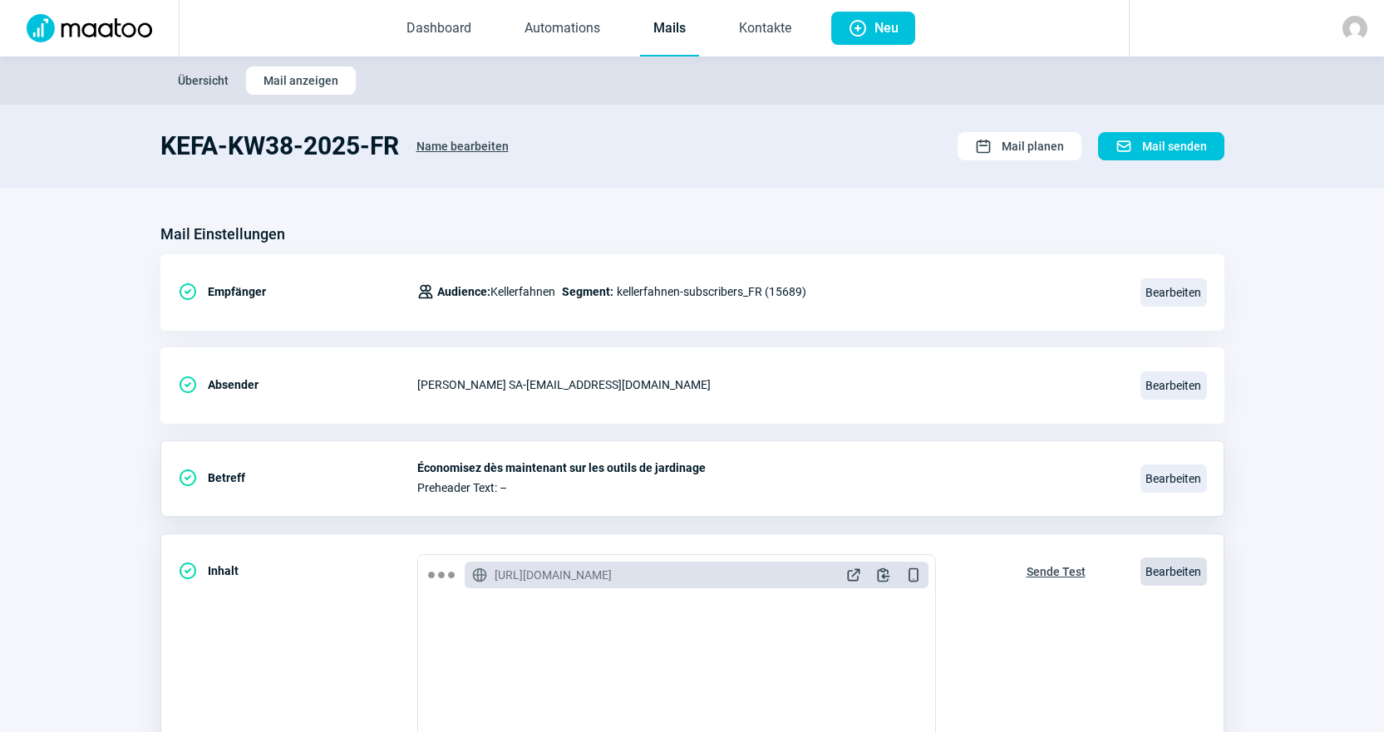
click at [1198, 583] on span "Bearbeiten" at bounding box center [1174, 572] width 67 height 28
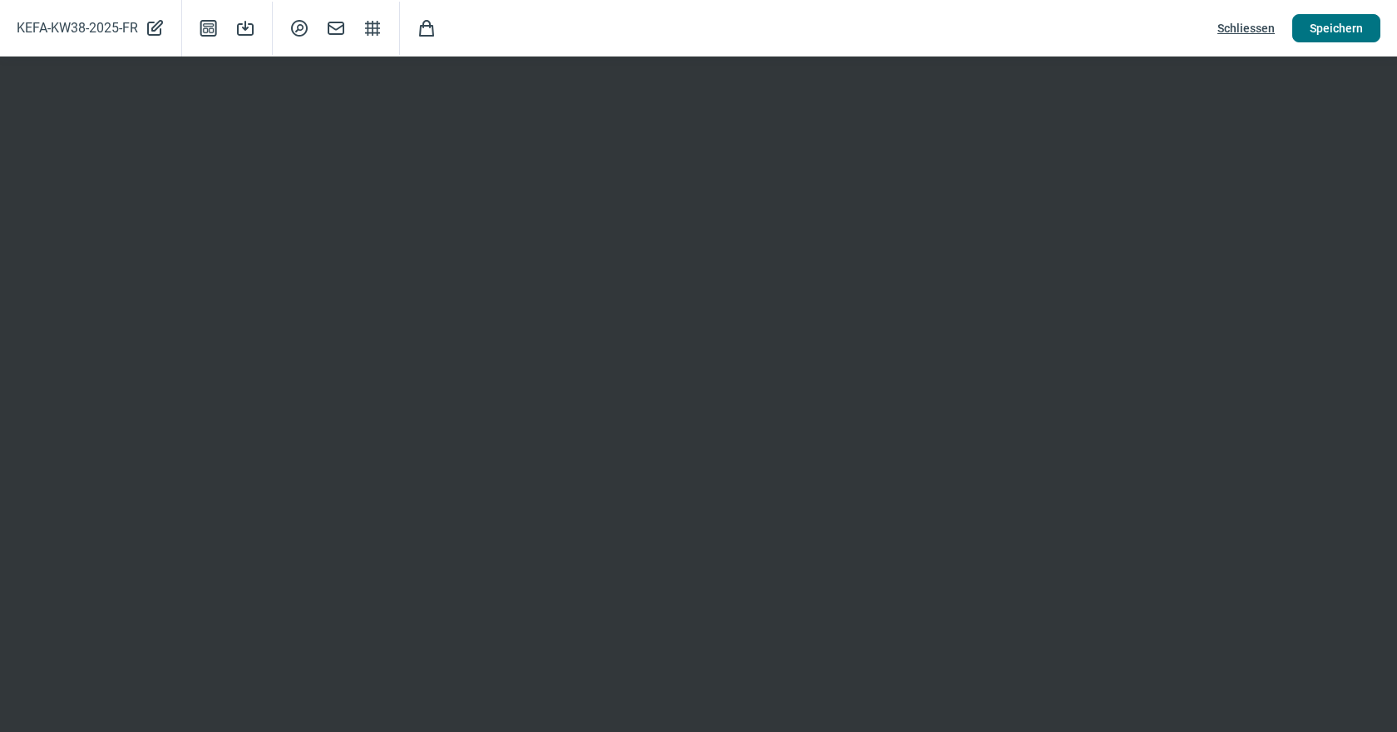
click at [1302, 30] on button "Speichern" at bounding box center [1336, 28] width 88 height 28
click at [1248, 12] on div "KEFA-KW38-2025-FR PencilAlt icon Template icon Save icon SearchCircle icon Mail…" at bounding box center [698, 28] width 1397 height 57
click at [1254, 32] on span "Schliessen" at bounding box center [1245, 28] width 57 height 27
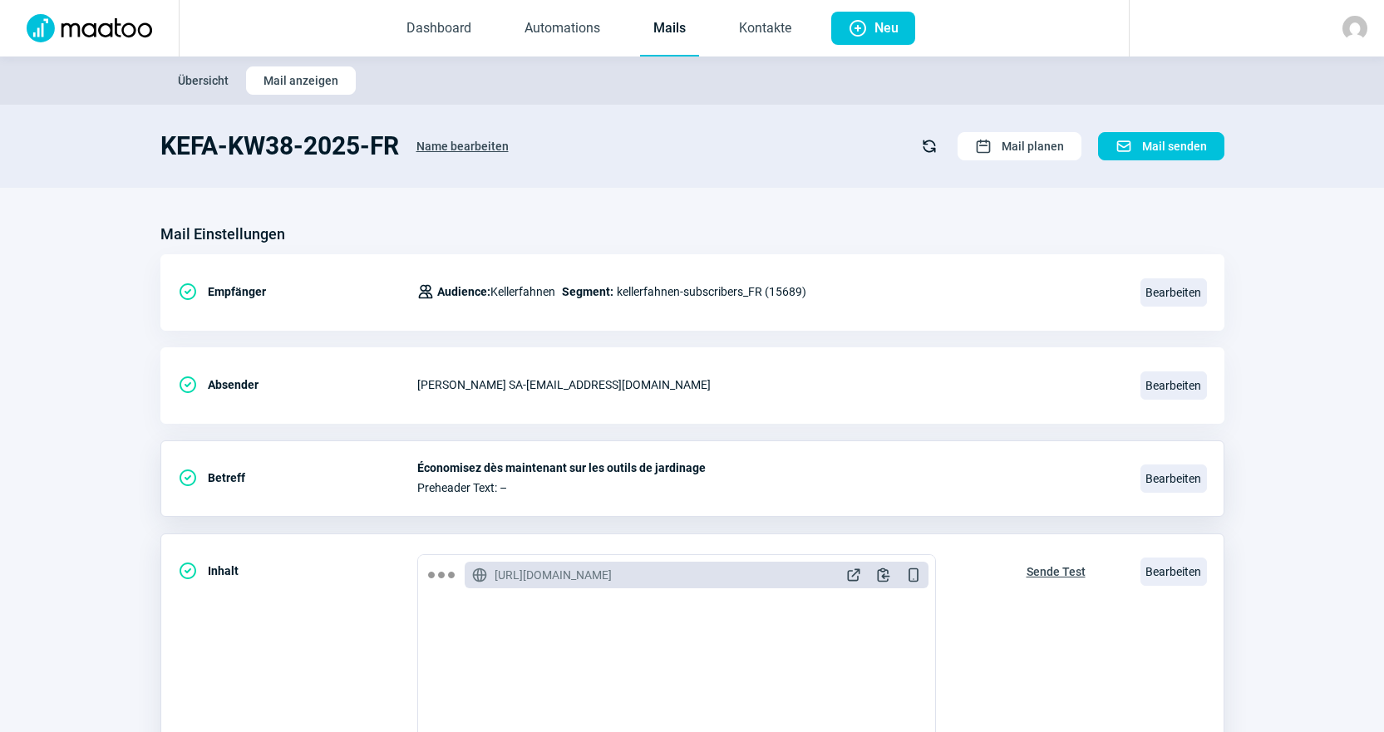
click at [1068, 573] on span "Sende Test" at bounding box center [1056, 572] width 59 height 27
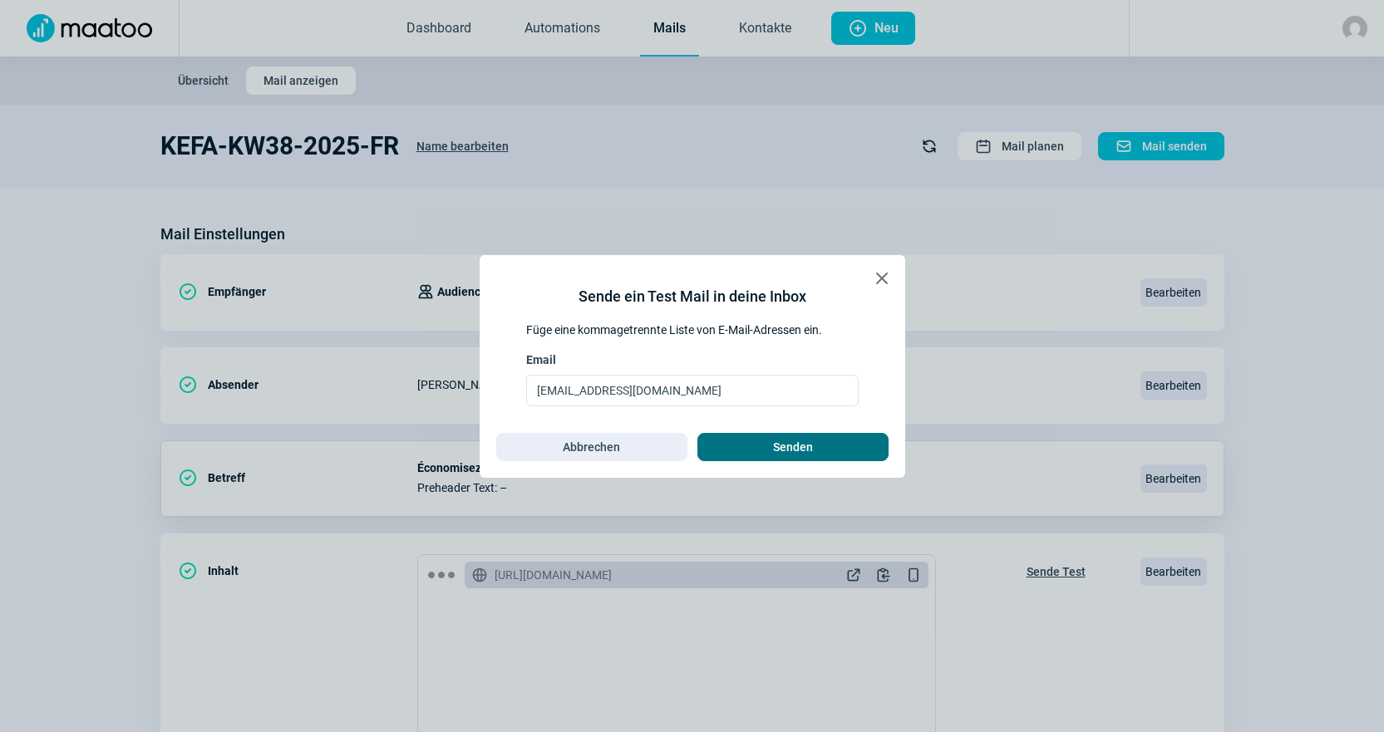
click at [816, 456] on span "Senden" at bounding box center [793, 447] width 156 height 27
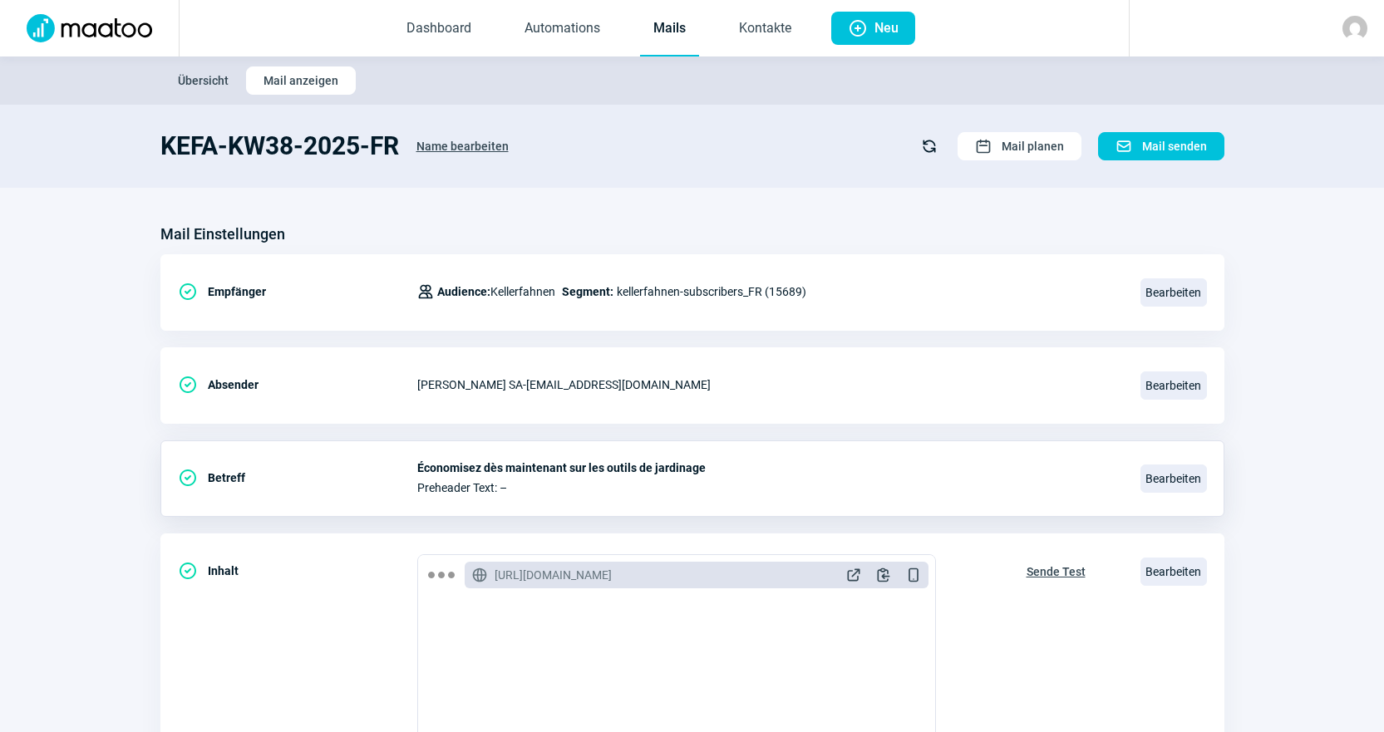
click at [686, 46] on link "Mails" at bounding box center [669, 29] width 59 height 55
